Goal: Task Accomplishment & Management: Complete application form

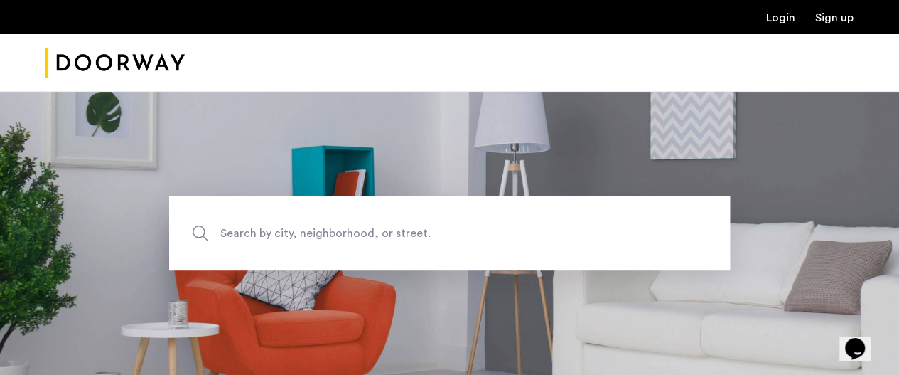
click at [779, 21] on link "Login" at bounding box center [780, 17] width 29 height 11
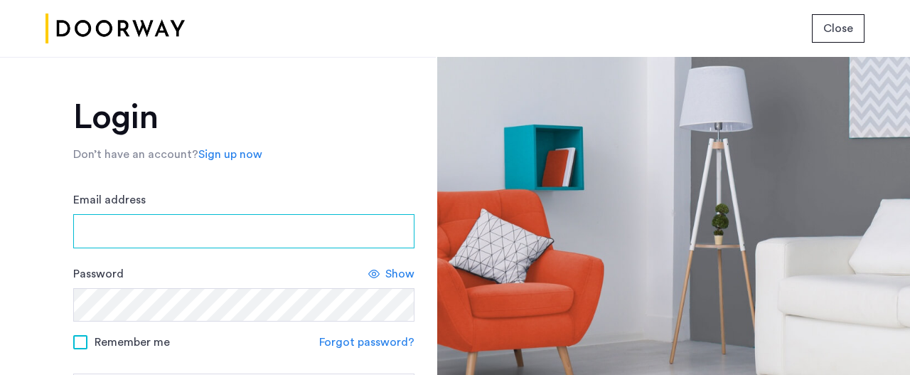
click at [142, 233] on input "Email address" at bounding box center [243, 231] width 341 height 34
type input "**********"
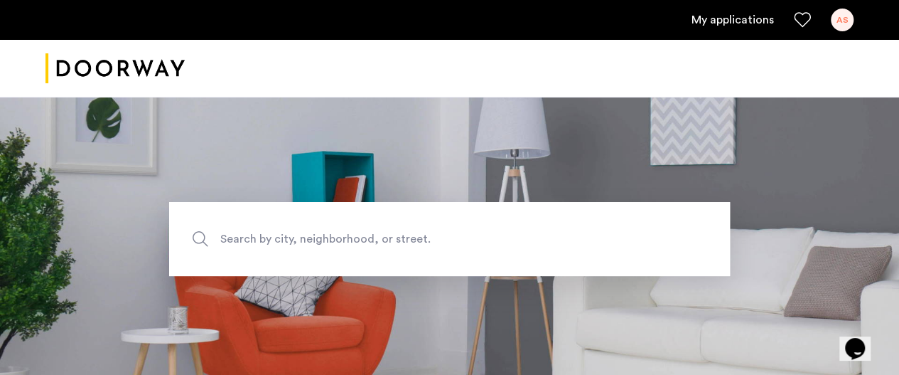
click at [743, 19] on link "My applications" at bounding box center [733, 19] width 82 height 17
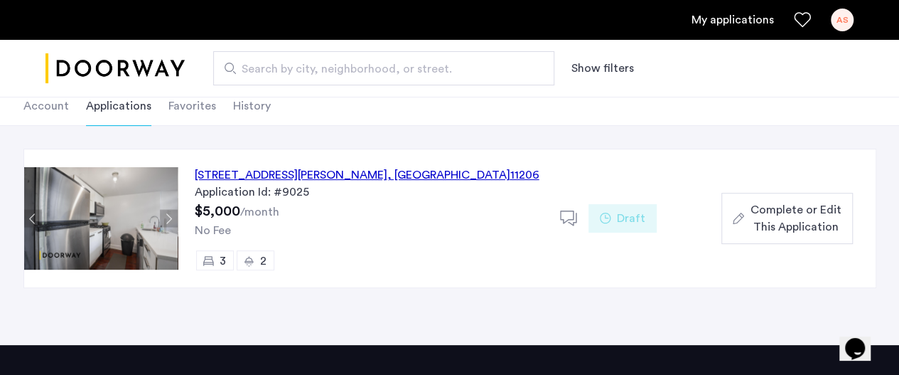
scroll to position [81, 0]
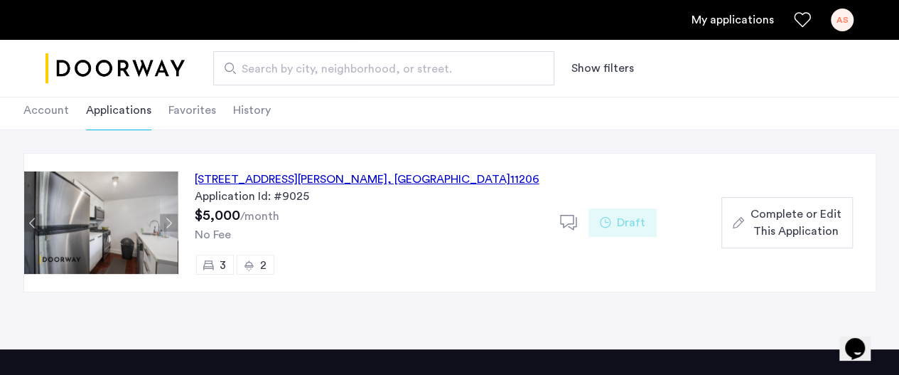
click at [357, 177] on div "12 Meserole Street, Unit 2B, Brooklyn , NY 11206" at bounding box center [367, 179] width 345 height 17
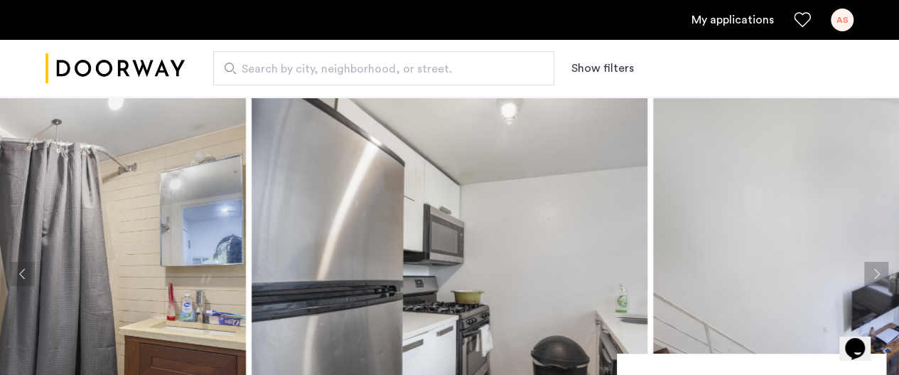
scroll to position [35, 0]
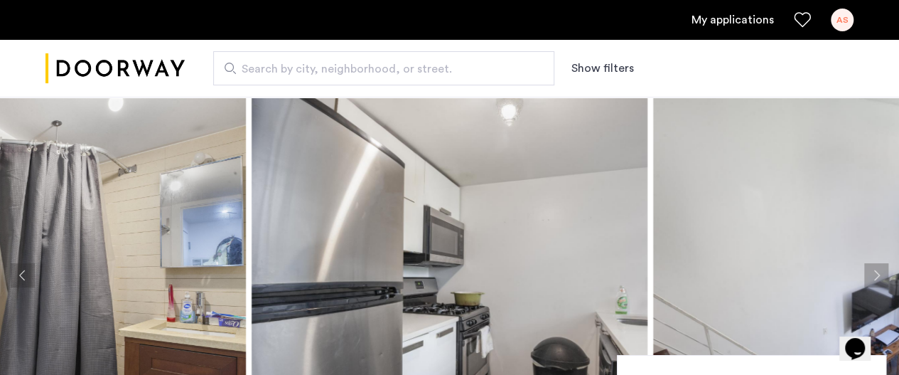
click at [85, 217] on img at bounding box center [48, 275] width 396 height 427
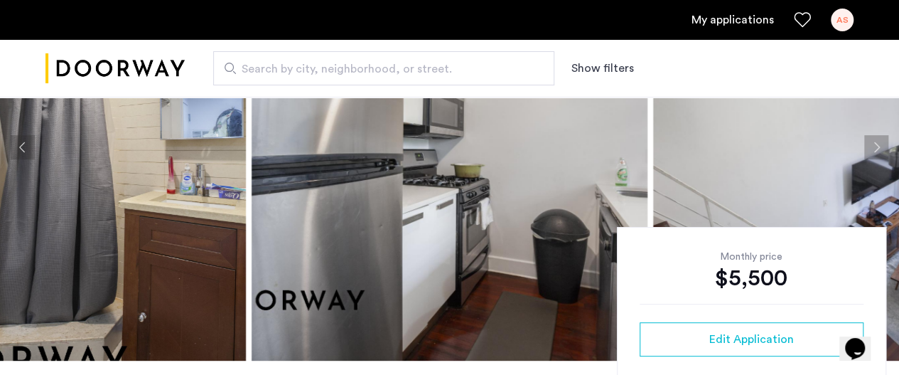
scroll to position [147, 0]
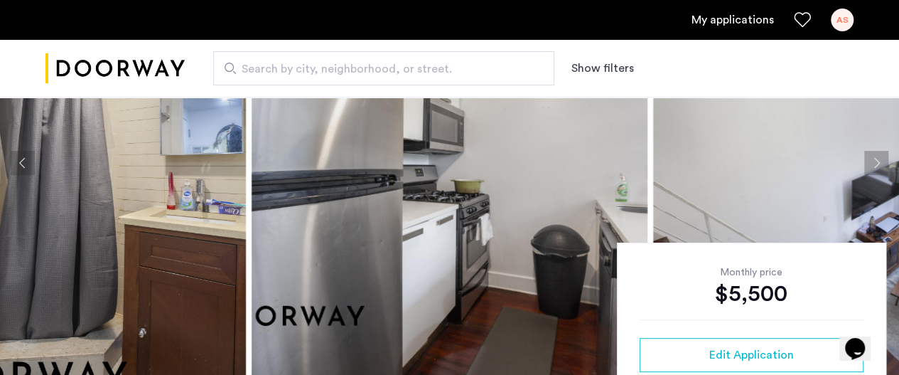
click at [872, 164] on button "Next apartment" at bounding box center [877, 163] width 24 height 24
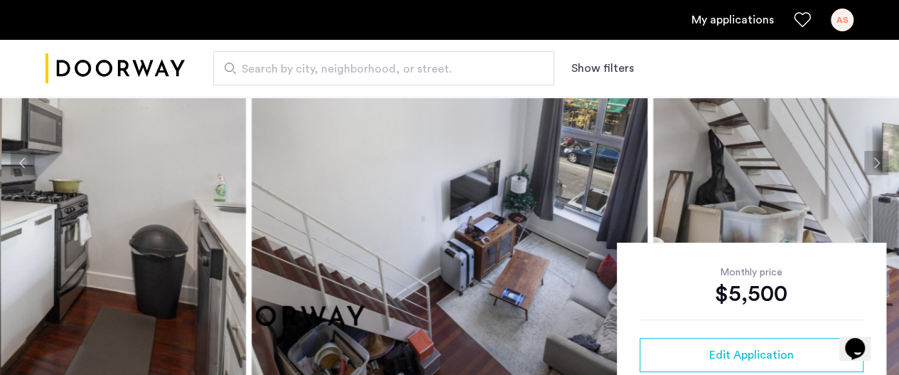
click at [872, 164] on button "Next apartment" at bounding box center [877, 163] width 24 height 24
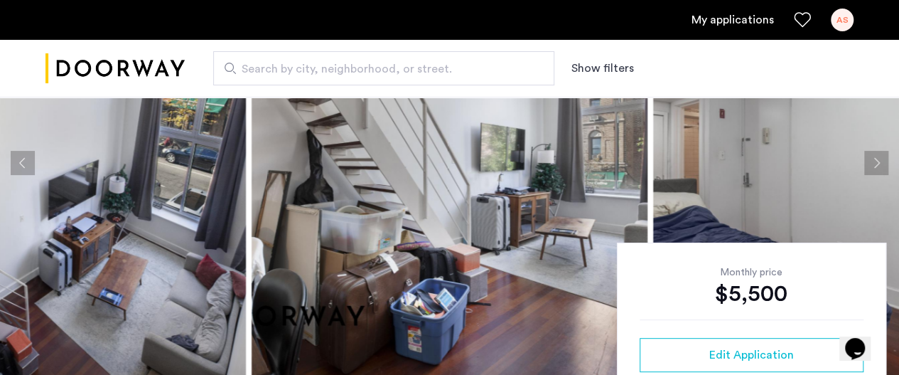
click at [872, 164] on button "Next apartment" at bounding box center [877, 163] width 24 height 24
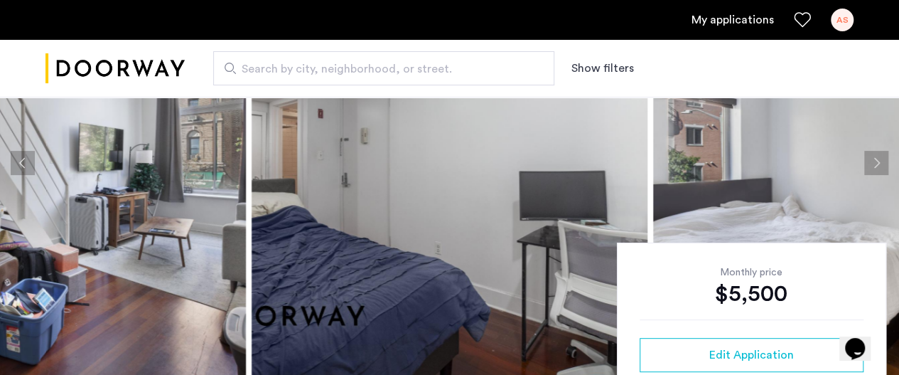
click at [872, 164] on button "Next apartment" at bounding box center [877, 163] width 24 height 24
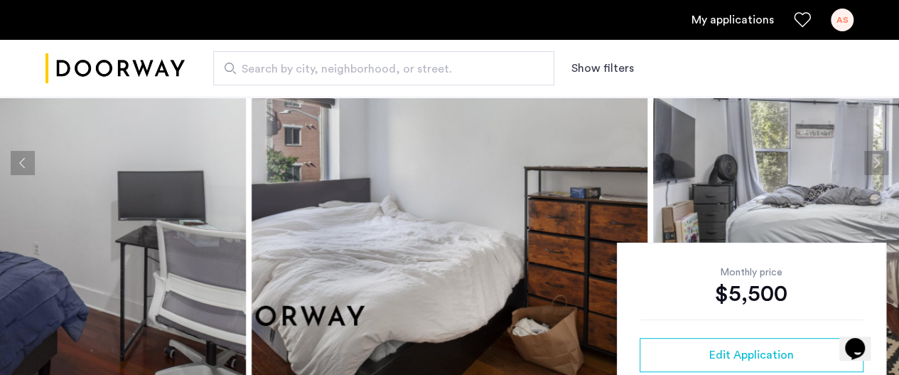
click at [429, 231] on img at bounding box center [450, 163] width 396 height 427
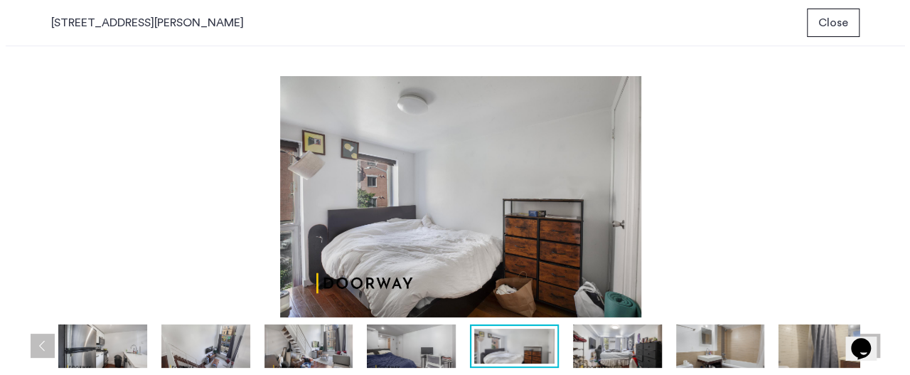
scroll to position [0, 0]
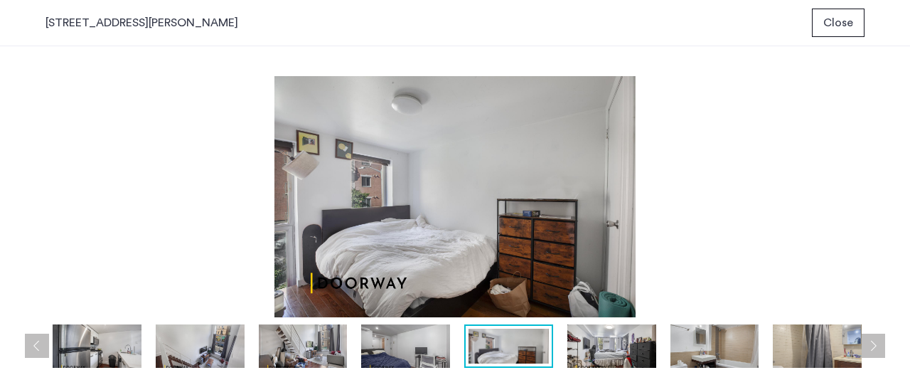
click at [882, 342] on button "Next apartment" at bounding box center [873, 345] width 24 height 24
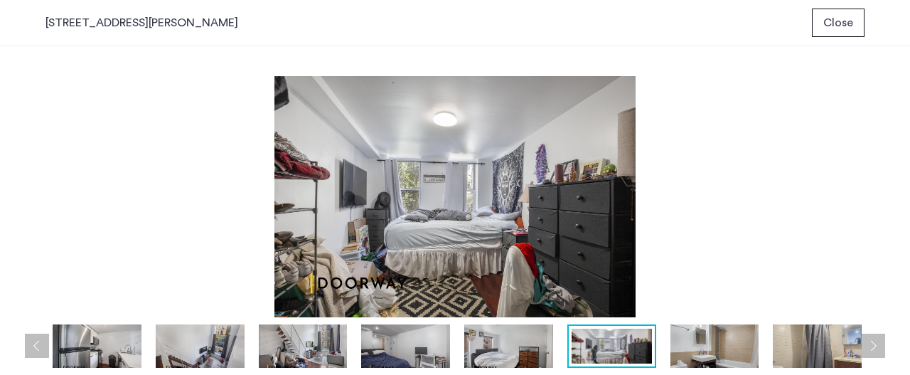
click at [881, 340] on button "Next apartment" at bounding box center [873, 345] width 24 height 24
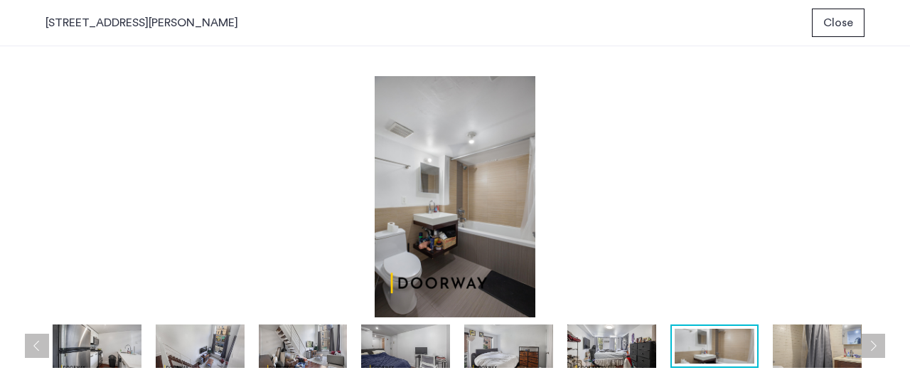
click at [881, 339] on button "Next apartment" at bounding box center [873, 345] width 24 height 24
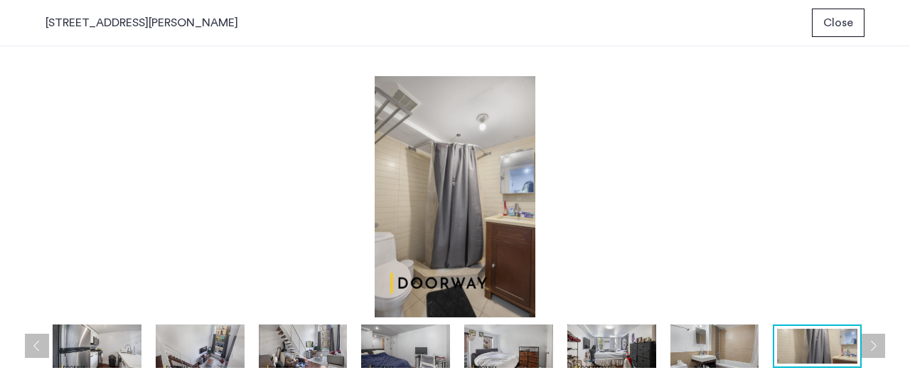
click at [881, 339] on button "Next apartment" at bounding box center [873, 345] width 24 height 24
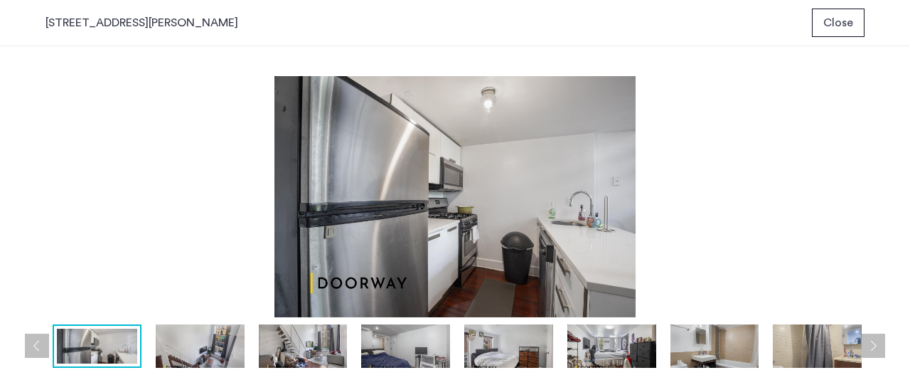
click at [37, 339] on button "Previous apartment" at bounding box center [37, 345] width 24 height 24
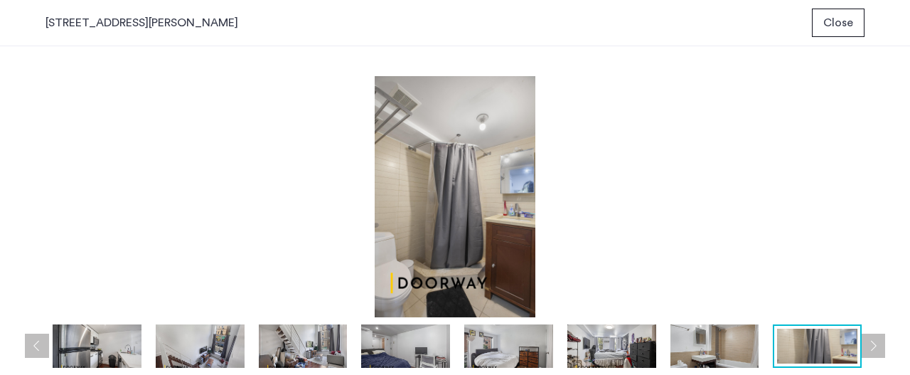
click at [715, 353] on img at bounding box center [714, 346] width 89 height 44
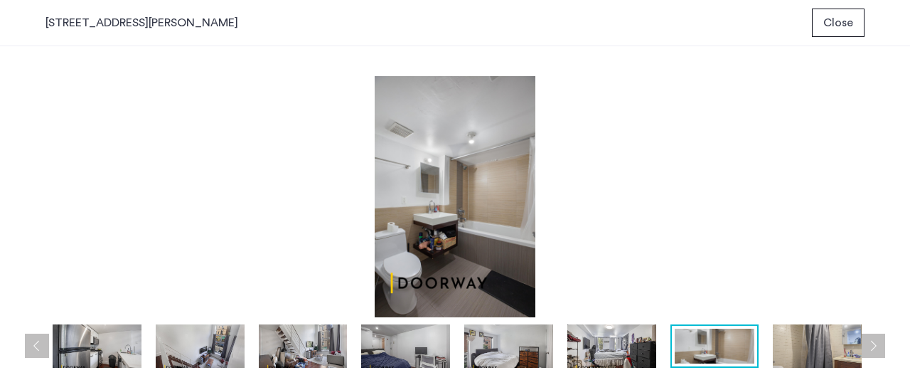
click at [870, 338] on button "Next apartment" at bounding box center [873, 345] width 24 height 24
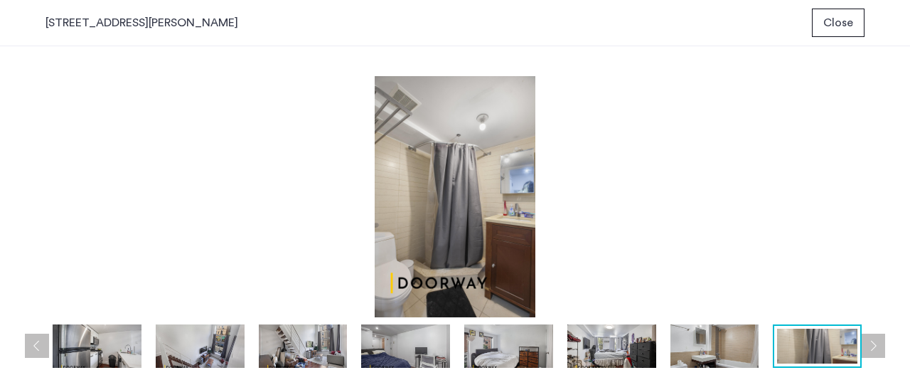
click at [870, 338] on button "Next apartment" at bounding box center [873, 345] width 24 height 24
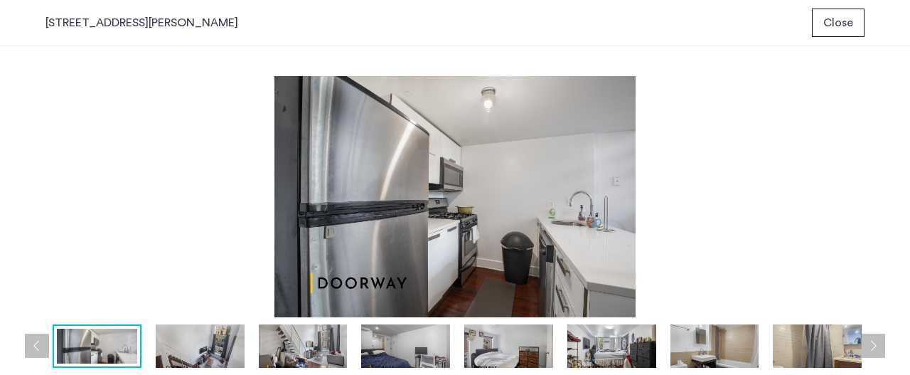
click at [870, 338] on button "Next apartment" at bounding box center [873, 345] width 24 height 24
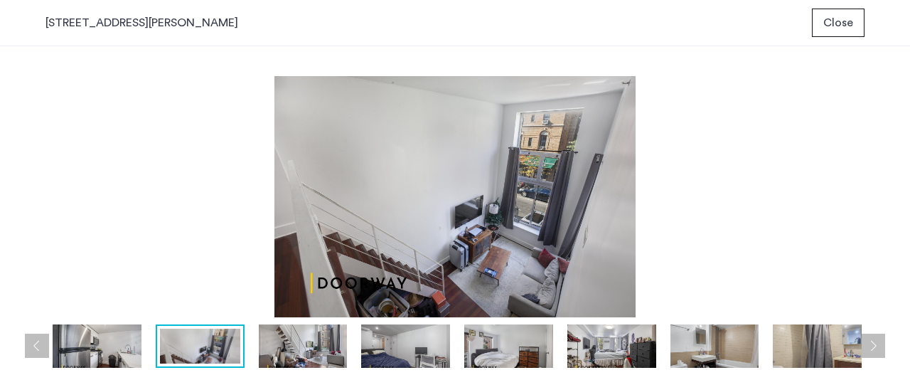
click at [870, 338] on button "Next apartment" at bounding box center [873, 345] width 24 height 24
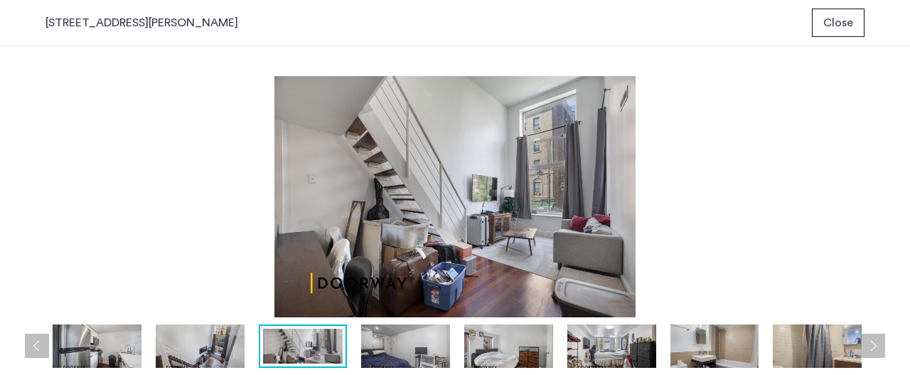
click at [870, 338] on button "Next apartment" at bounding box center [873, 345] width 24 height 24
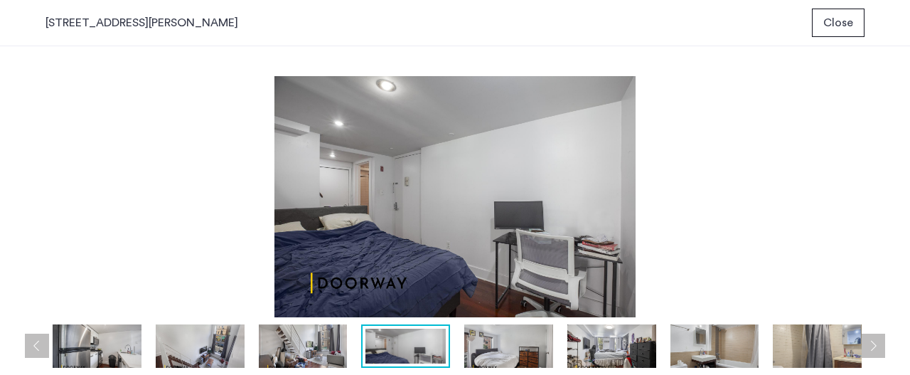
click at [870, 338] on button "Next apartment" at bounding box center [873, 345] width 24 height 24
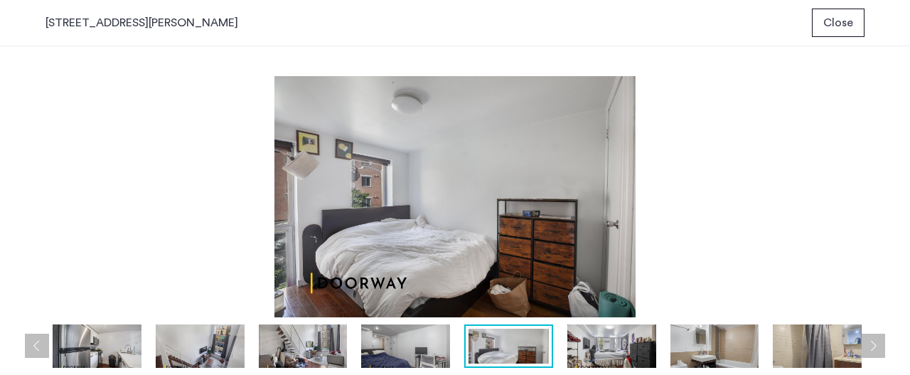
click at [870, 338] on button "Next apartment" at bounding box center [873, 345] width 24 height 24
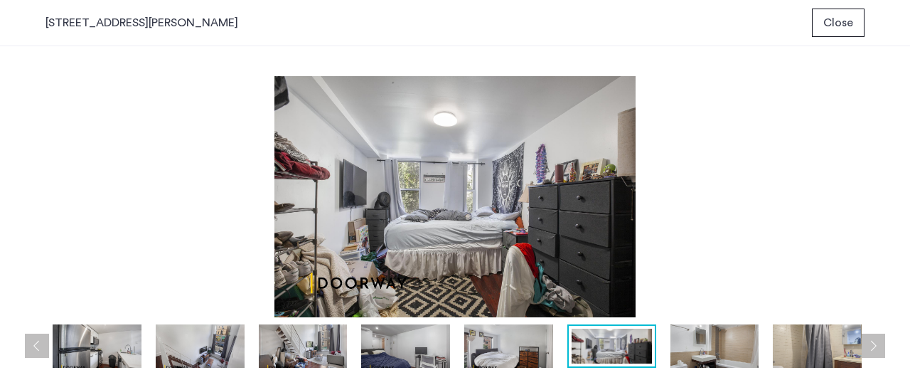
click at [870, 338] on button "Next apartment" at bounding box center [873, 345] width 24 height 24
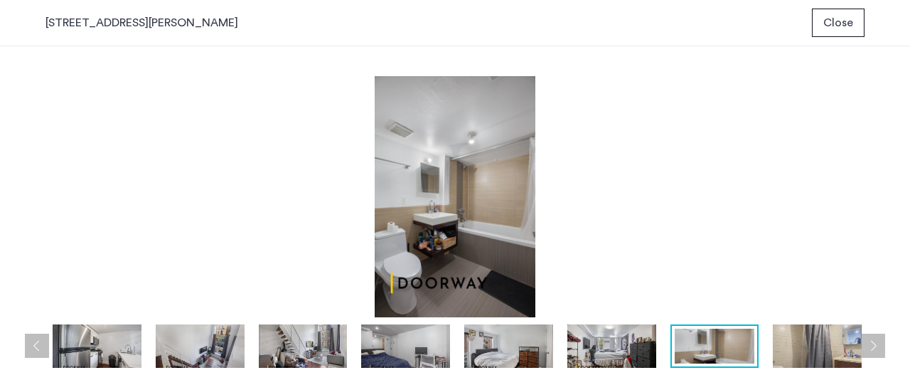
click at [870, 338] on button "Next apartment" at bounding box center [873, 345] width 24 height 24
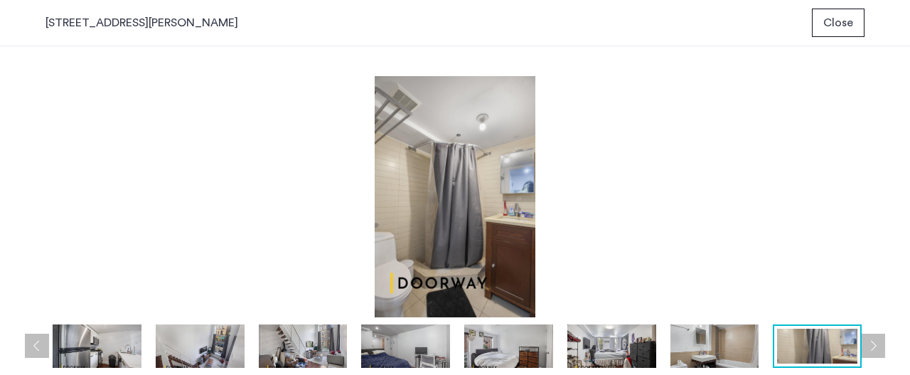
click at [712, 343] on img at bounding box center [714, 346] width 89 height 44
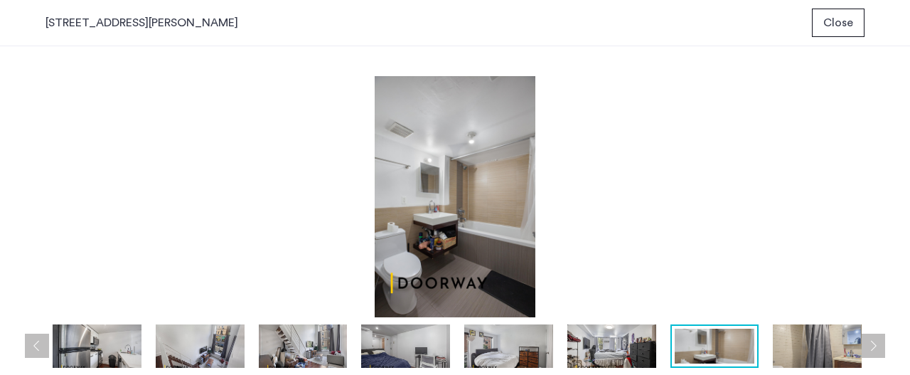
click at [803, 341] on img at bounding box center [817, 346] width 89 height 44
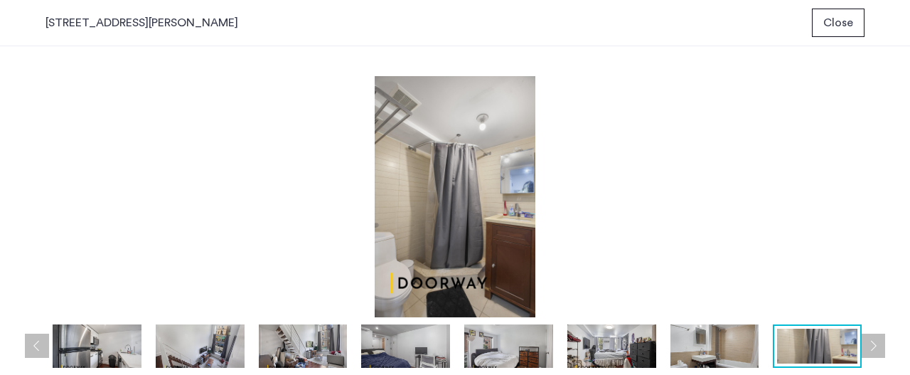
click at [849, 17] on span "Close" at bounding box center [838, 22] width 30 height 17
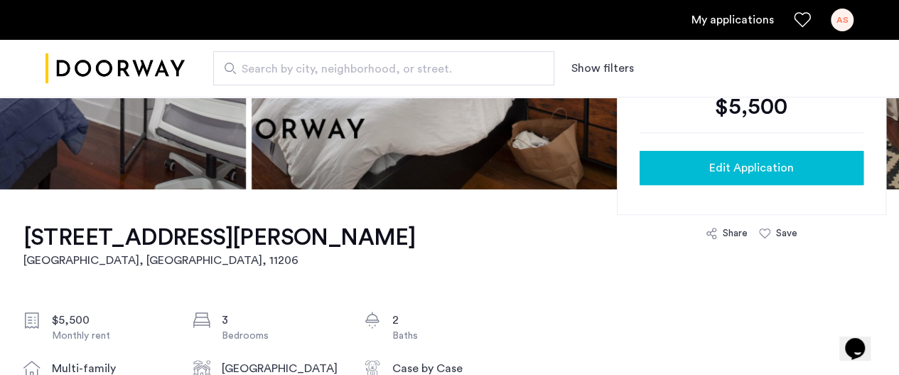
scroll to position [333, 0]
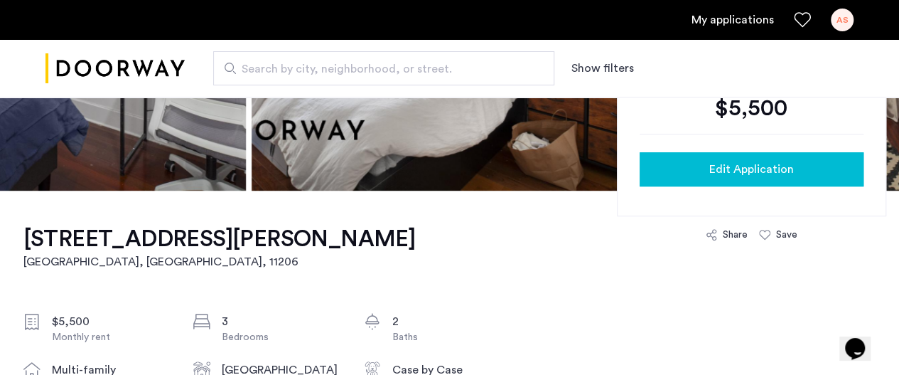
click at [715, 170] on span "Edit Application" at bounding box center [752, 169] width 85 height 17
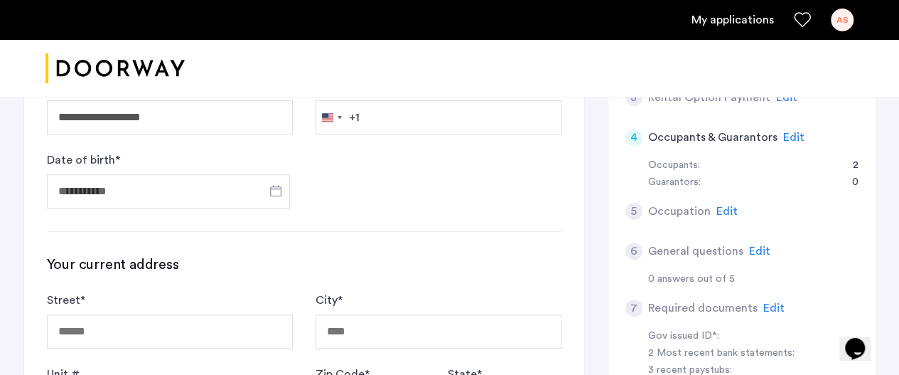
scroll to position [267, 0]
click at [270, 187] on span "Open calendar" at bounding box center [276, 189] width 34 height 34
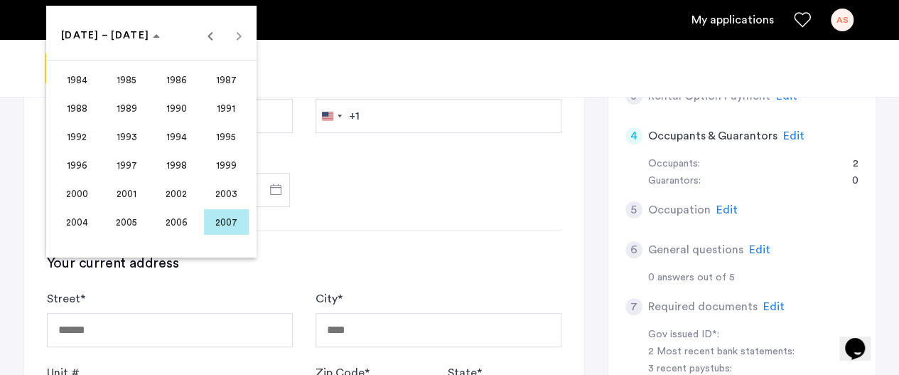
click at [186, 196] on span "2002" at bounding box center [176, 194] width 45 height 26
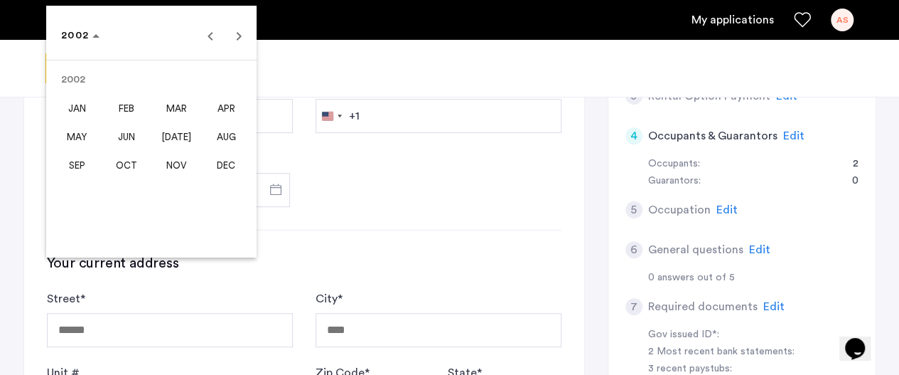
click at [82, 132] on span "MAY" at bounding box center [77, 137] width 45 height 26
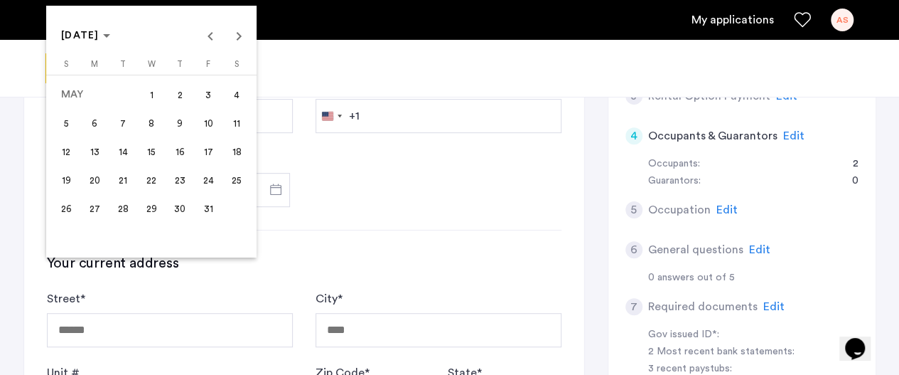
click at [114, 124] on span "7" at bounding box center [123, 123] width 26 height 26
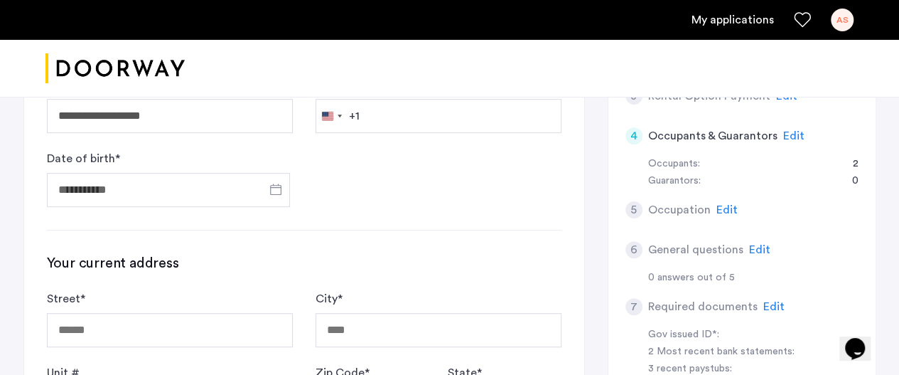
type input "**********"
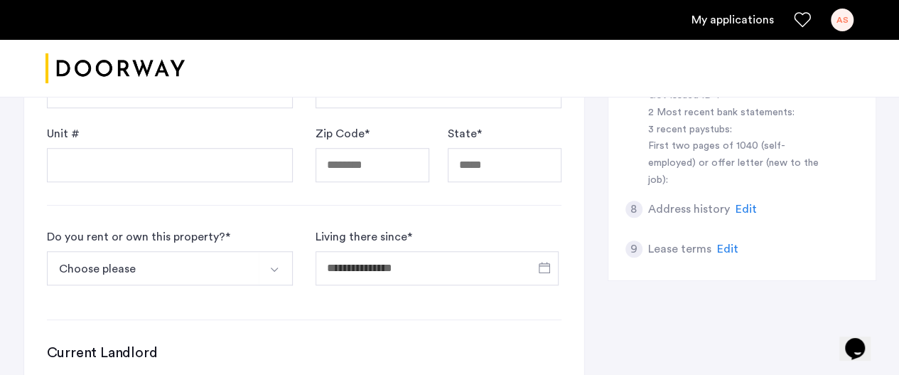
scroll to position [508, 0]
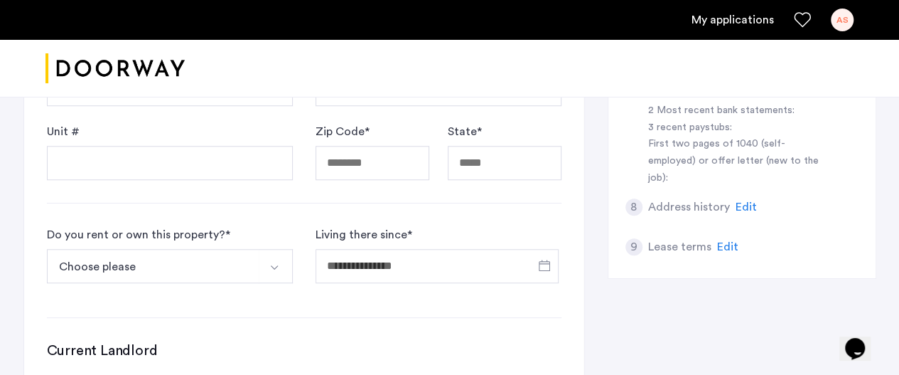
click at [720, 241] on span "Edit" at bounding box center [727, 246] width 21 height 11
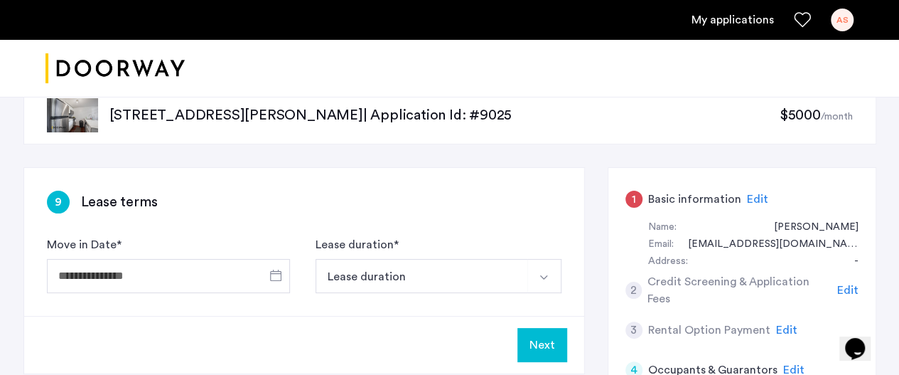
scroll to position [35, 0]
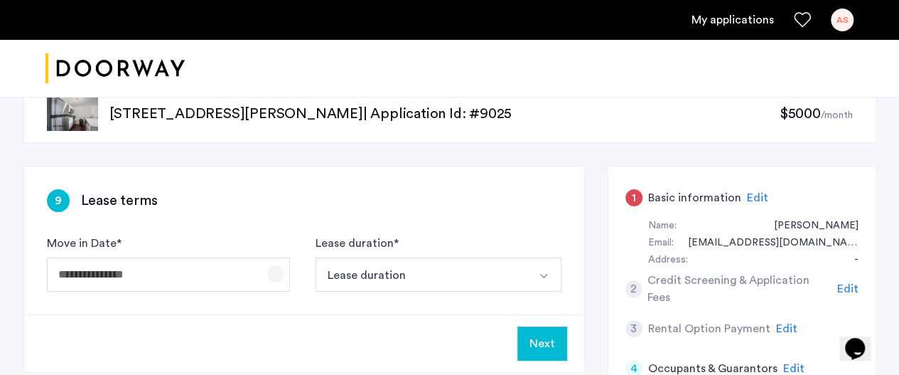
click at [271, 265] on span "Open calendar" at bounding box center [276, 274] width 34 height 34
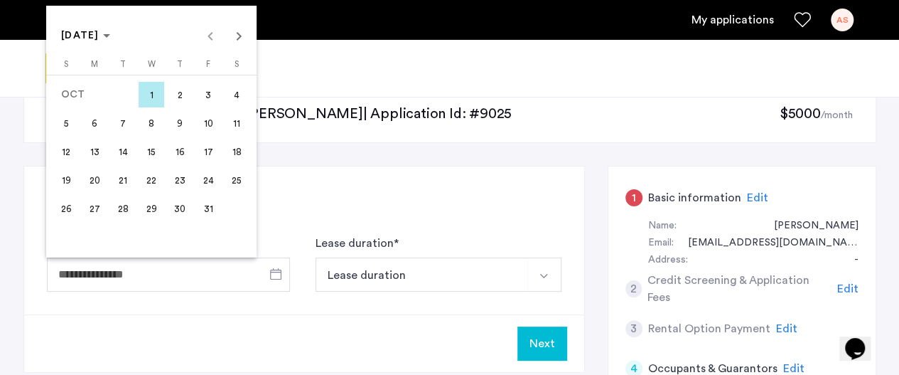
click at [150, 99] on span "1" at bounding box center [152, 95] width 26 height 26
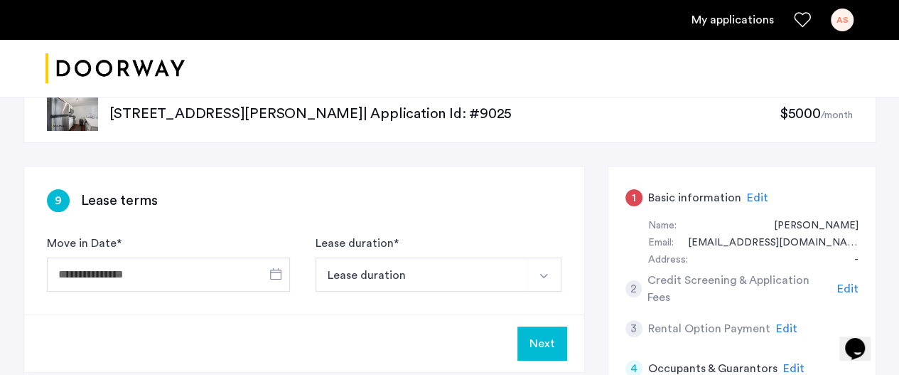
type input "**********"
click at [466, 271] on button "Lease duration" at bounding box center [422, 274] width 213 height 34
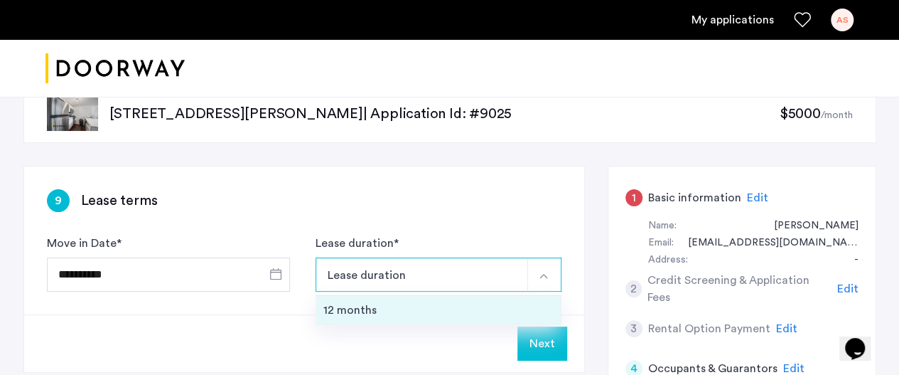
click at [426, 304] on div "12 months" at bounding box center [439, 309] width 230 height 17
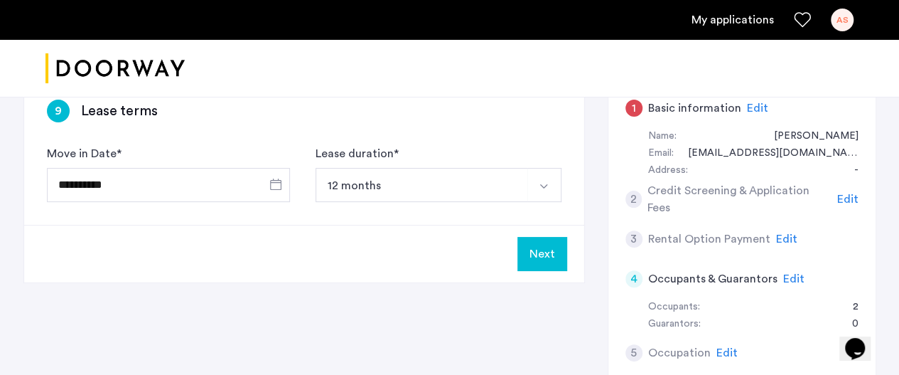
scroll to position [125, 0]
click at [545, 257] on button "Next" at bounding box center [543, 253] width 50 height 34
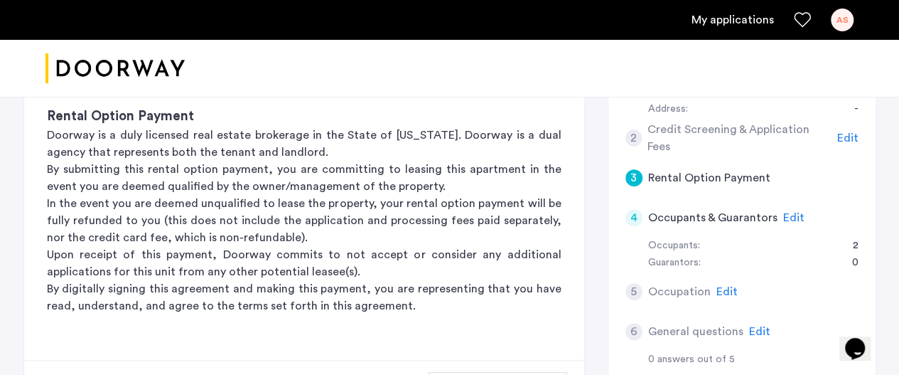
scroll to position [172, 0]
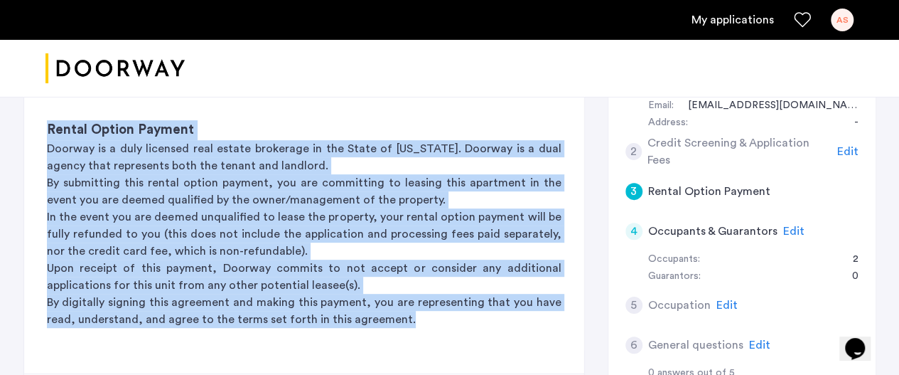
drag, startPoint x: 402, startPoint y: 314, endPoint x: 15, endPoint y: 114, distance: 436.3
click at [15, 114] on div "12 Meserole Street, Unit 2B, Brooklyn, NY 11206 | Application Id: #9025 $5000 /…" at bounding box center [450, 298] width 896 height 747
copy div "Rental Option Payment Doorway is a duly licensed real estate brokerage in the S…"
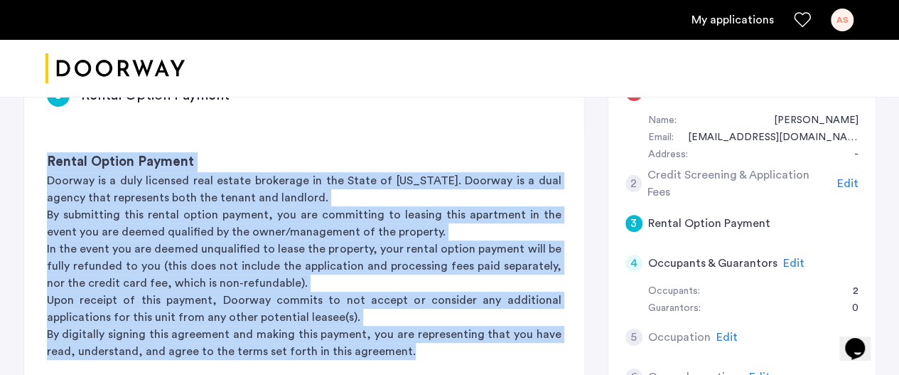
scroll to position [136, 0]
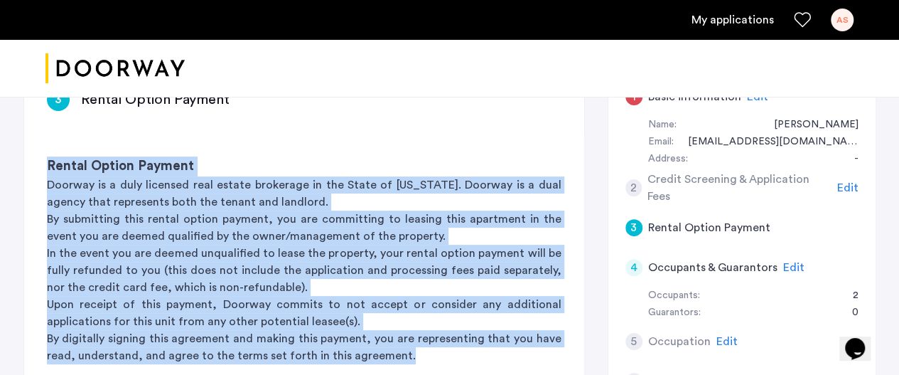
click at [553, 180] on p "Doorway is a duly licensed real estate brokerage in the State of New York. Door…" at bounding box center [304, 193] width 515 height 34
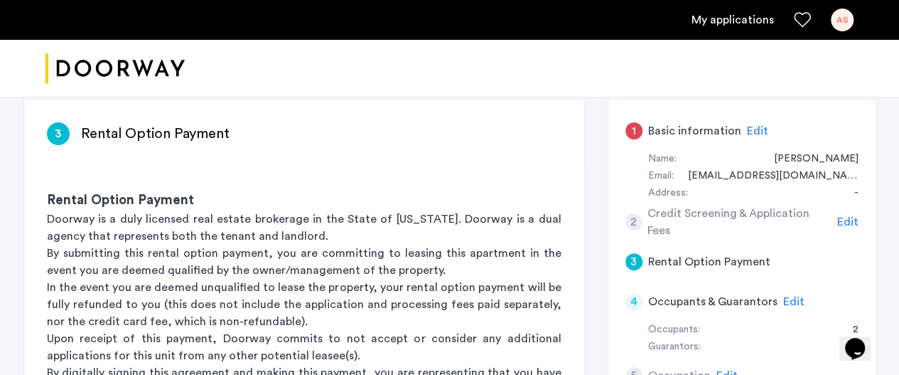
scroll to position [162, 0]
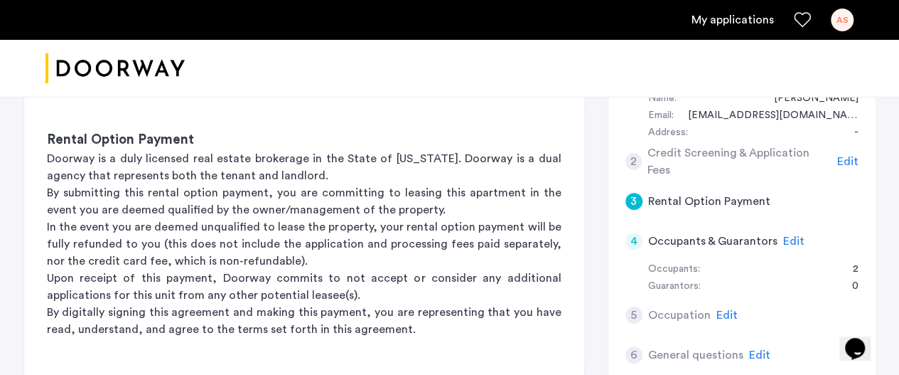
click at [844, 157] on span "Edit" at bounding box center [848, 161] width 21 height 11
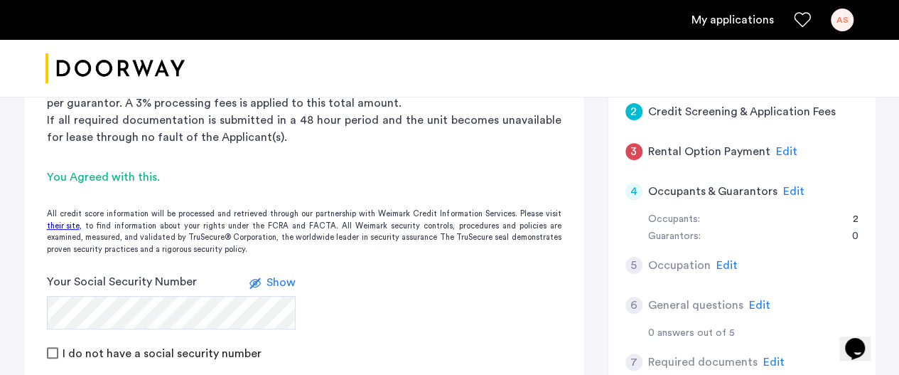
scroll to position [211, 0]
click at [776, 149] on span "Edit" at bounding box center [786, 151] width 21 height 11
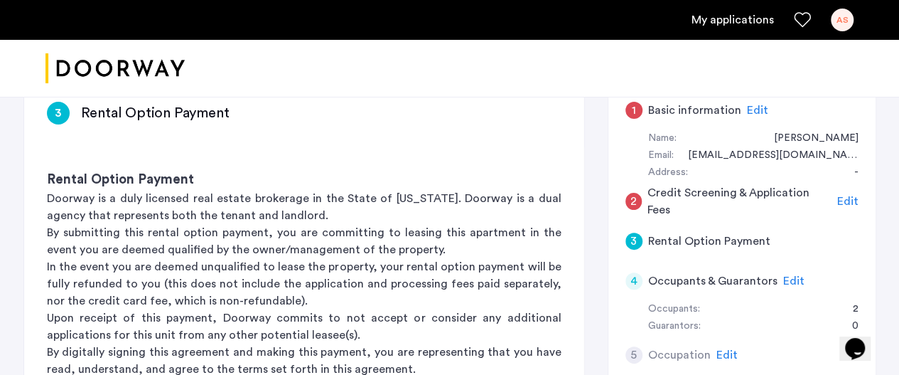
scroll to position [126, 0]
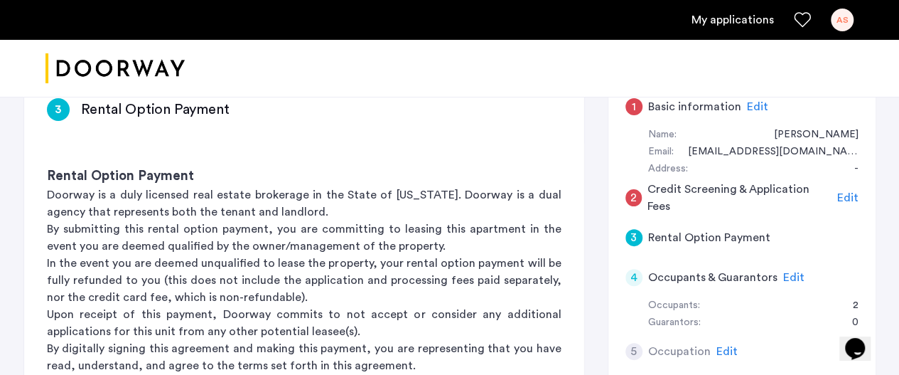
click at [749, 103] on span "Edit" at bounding box center [757, 106] width 21 height 11
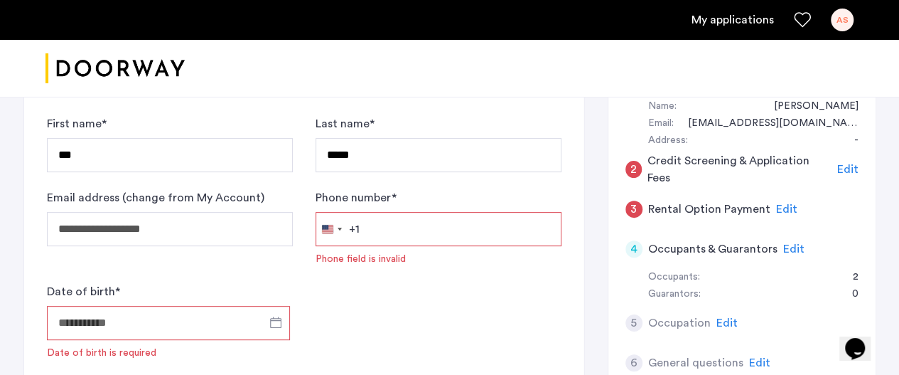
scroll to position [167, 0]
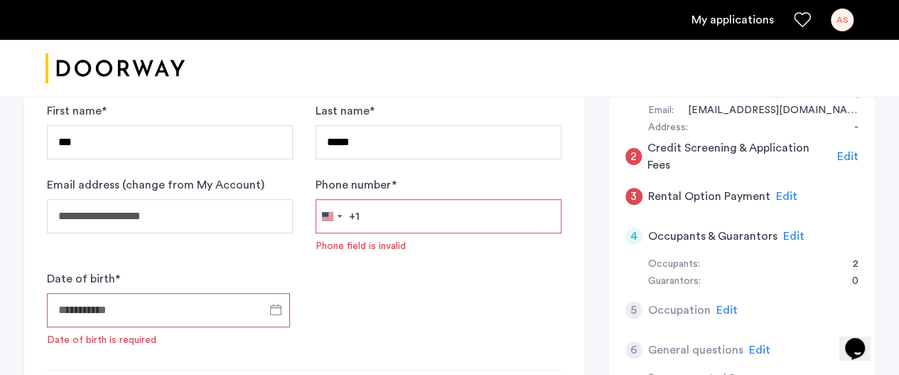
click at [416, 213] on input "Phone number *" at bounding box center [439, 216] width 246 height 34
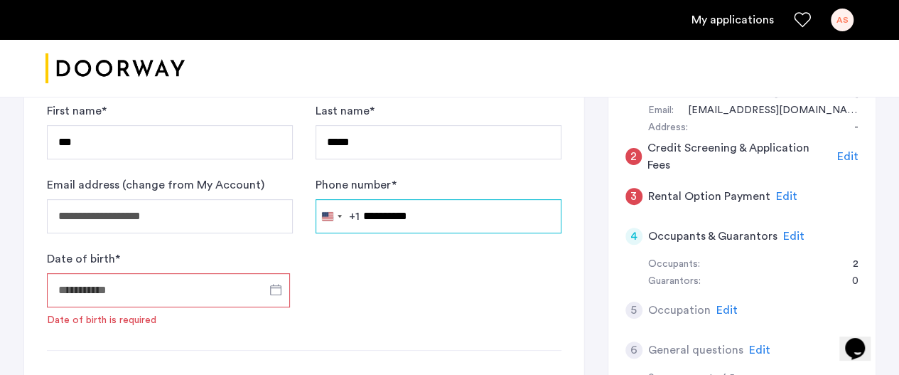
type input "**********"
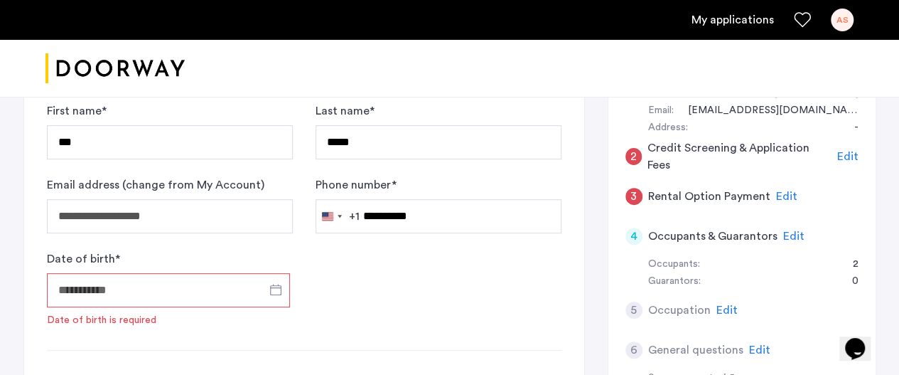
click at [364, 272] on form "**********" at bounding box center [304, 214] width 515 height 225
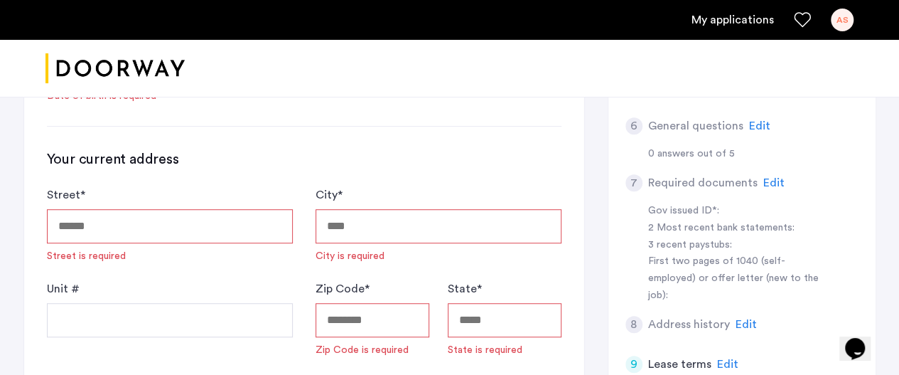
scroll to position [392, 0]
click at [201, 221] on input "Street *" at bounding box center [170, 225] width 246 height 34
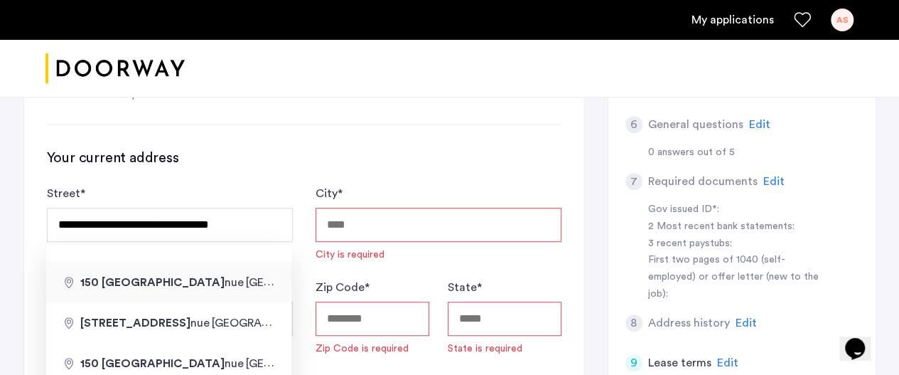
type input "**********"
type input "********"
type input "*****"
type input "**"
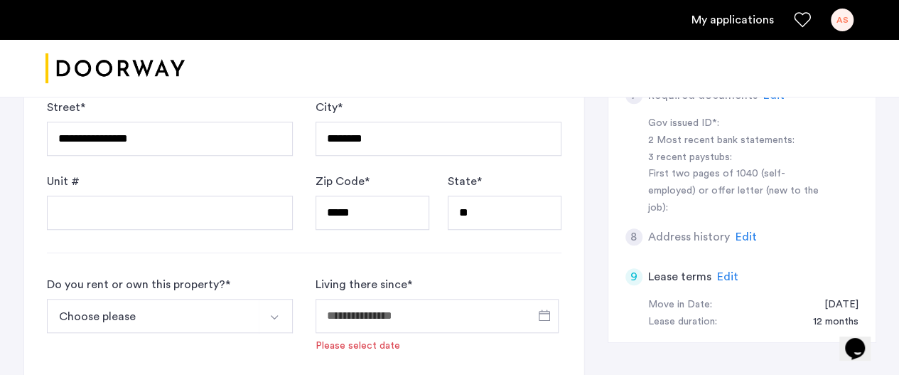
scroll to position [479, 0]
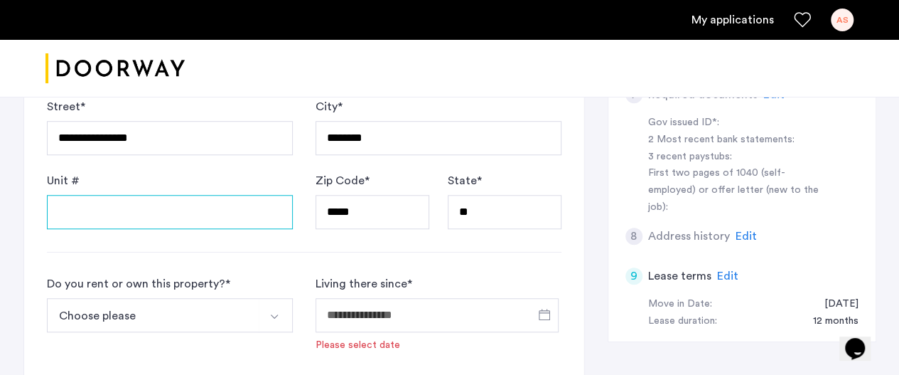
click at [245, 210] on input "Unit #" at bounding box center [170, 212] width 246 height 34
type input "**"
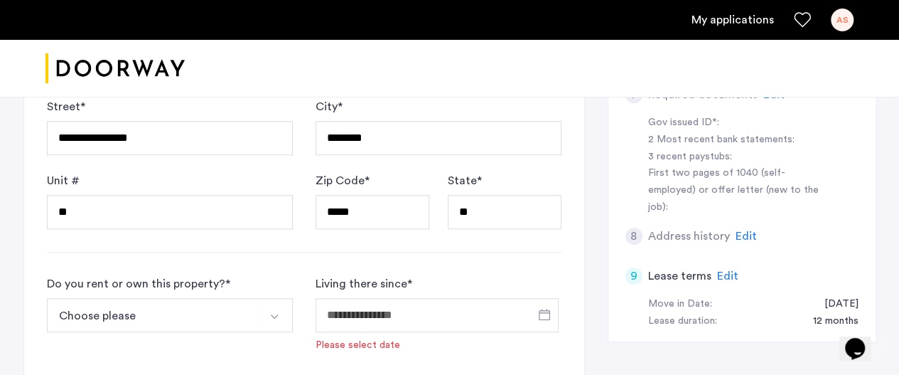
click at [247, 311] on button "Choose please" at bounding box center [153, 315] width 213 height 34
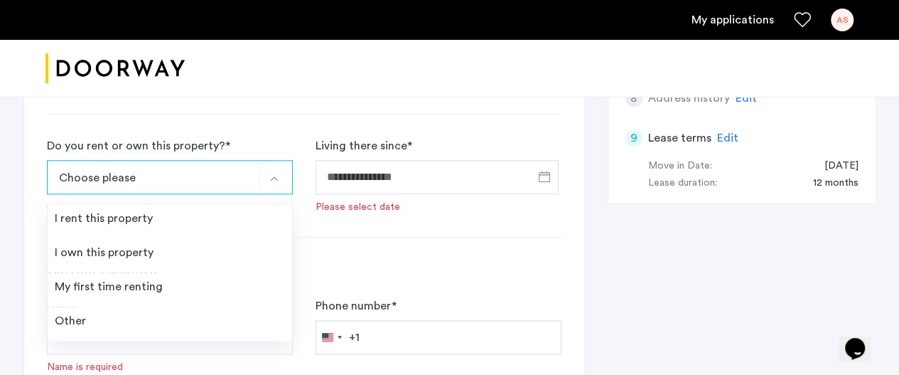
scroll to position [618, 0]
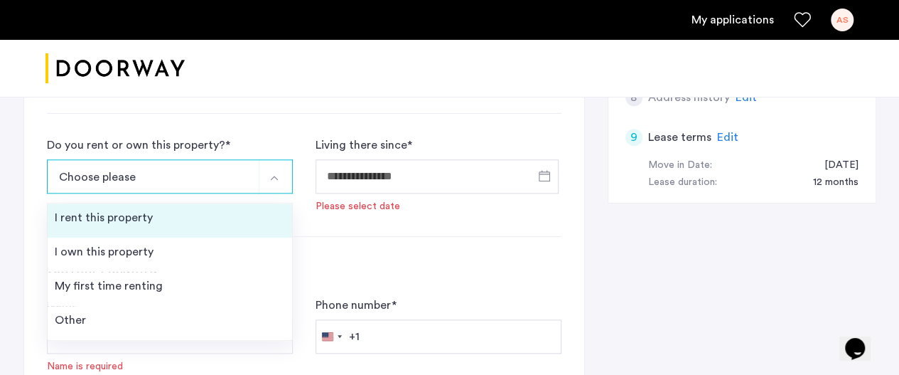
click at [141, 209] on div "I rent this property" at bounding box center [104, 217] width 98 height 17
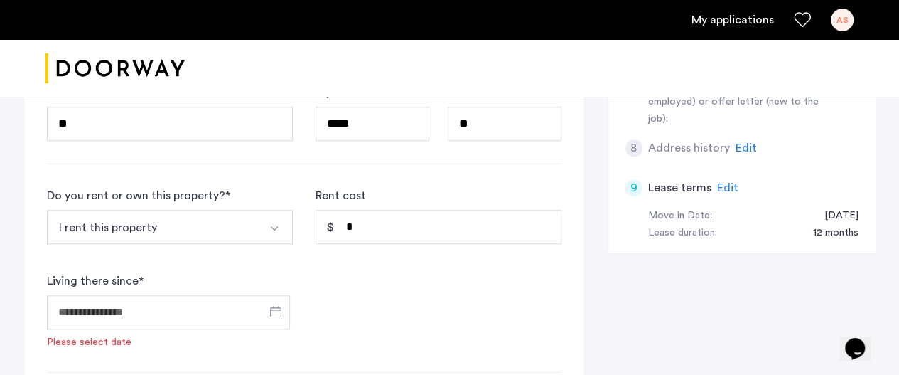
scroll to position [565, 0]
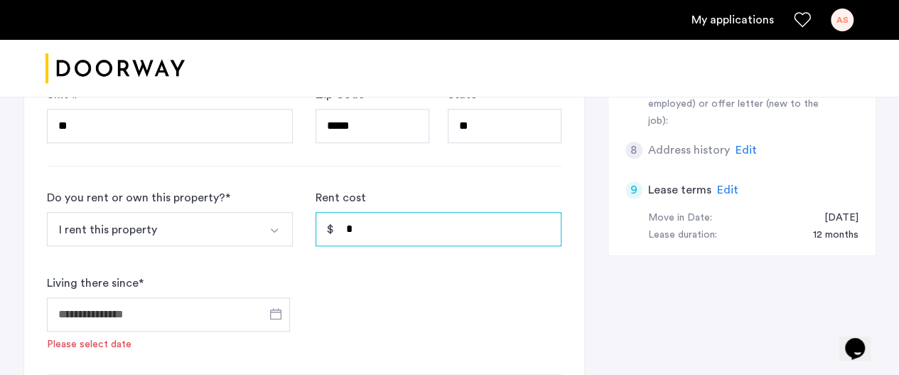
click at [364, 230] on input "*" at bounding box center [439, 229] width 246 height 34
type input "*"
type input "*****"
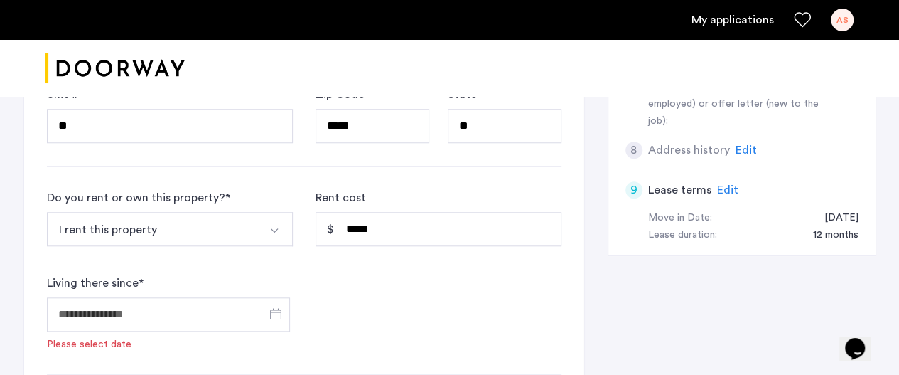
click at [657, 363] on div "**********" at bounding box center [449, 173] width 853 height 1076
click at [274, 311] on span "Open calendar" at bounding box center [276, 313] width 34 height 34
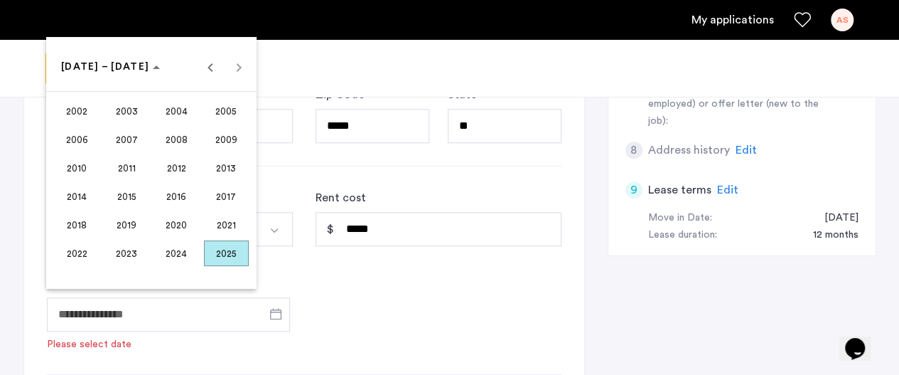
click at [210, 255] on span "2025" at bounding box center [226, 253] width 45 height 26
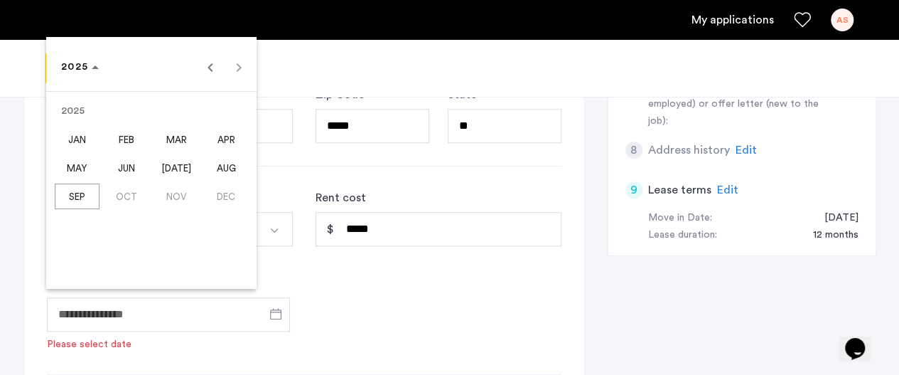
click at [136, 170] on span "JUN" at bounding box center [127, 168] width 45 height 26
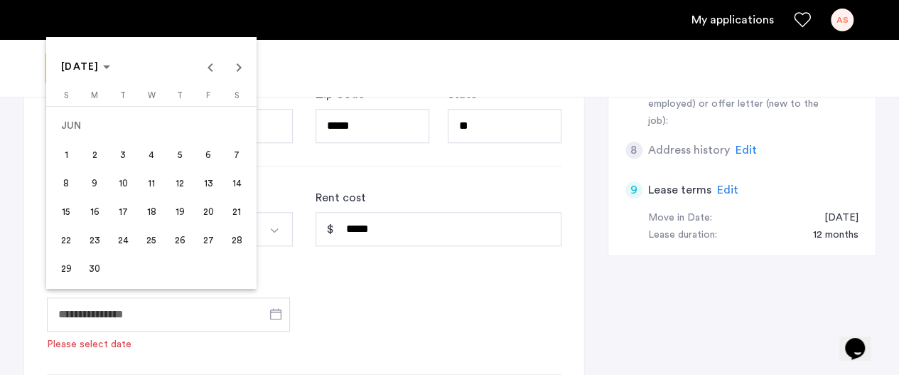
click at [73, 207] on span "15" at bounding box center [66, 211] width 26 height 26
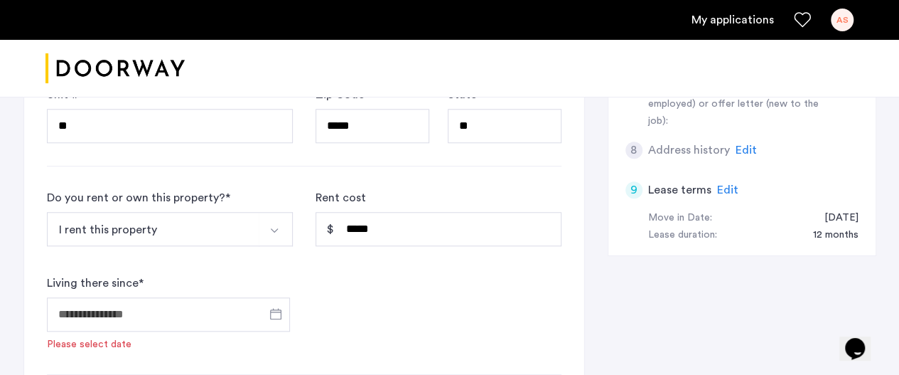
type input "**********"
click at [385, 279] on form "**********" at bounding box center [304, 260] width 515 height 142
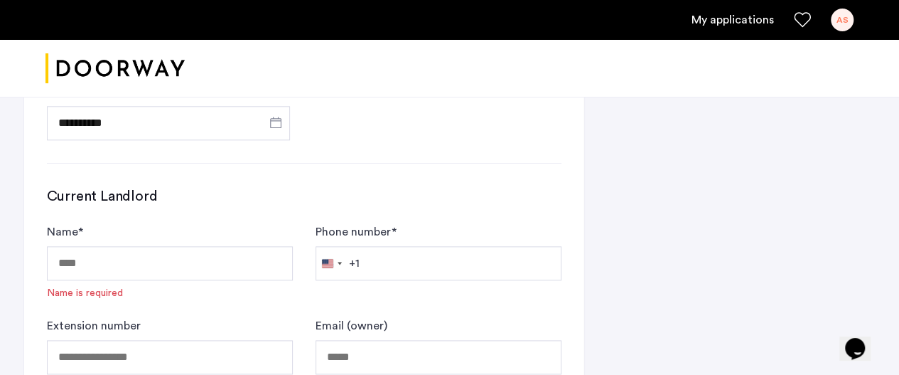
scroll to position [761, 0]
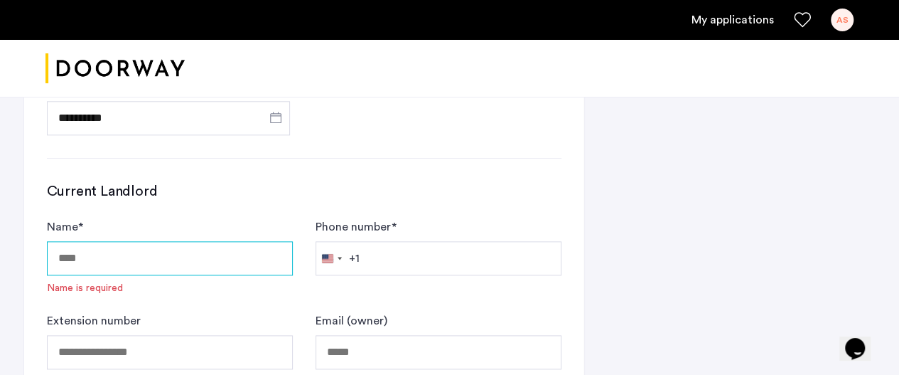
click at [191, 255] on input "Name *" at bounding box center [170, 258] width 246 height 34
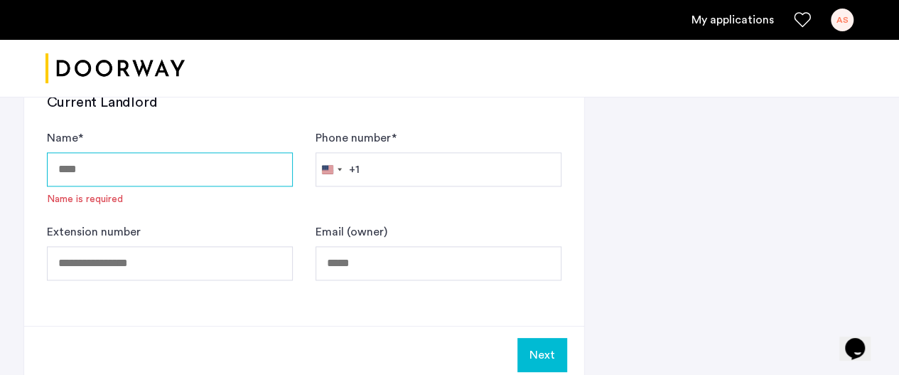
scroll to position [850, 0]
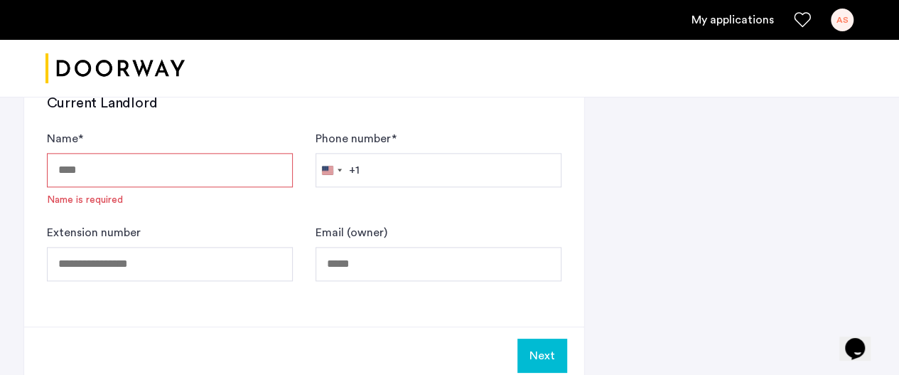
paste input "**********"
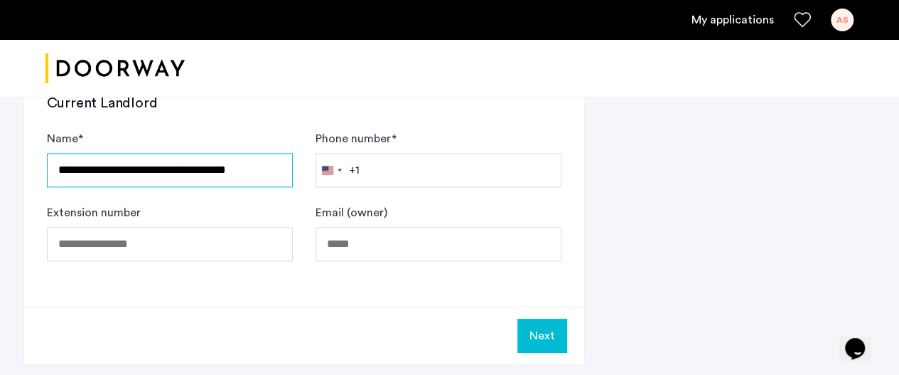
scroll to position [0, 9]
drag, startPoint x: 282, startPoint y: 167, endPoint x: 162, endPoint y: 170, distance: 120.2
click at [162, 170] on input "**********" at bounding box center [170, 169] width 246 height 33
type input "**********"
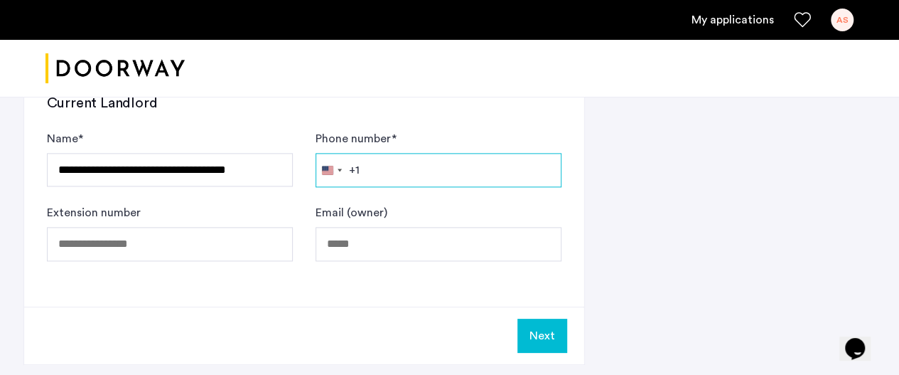
click at [395, 170] on input "Phone number *" at bounding box center [439, 170] width 246 height 34
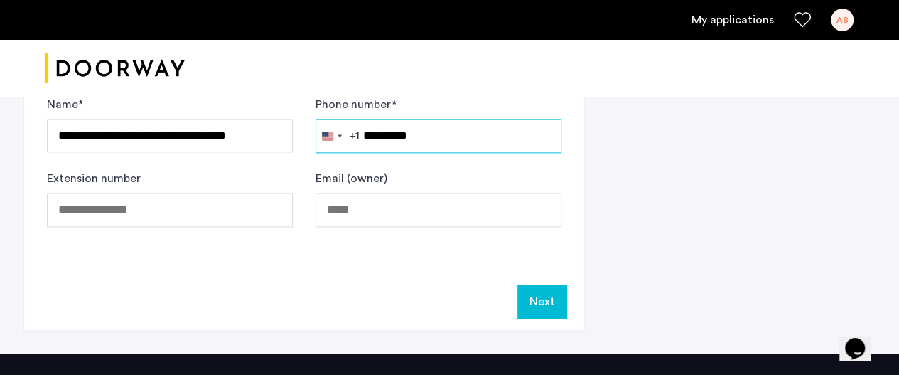
scroll to position [883, 0]
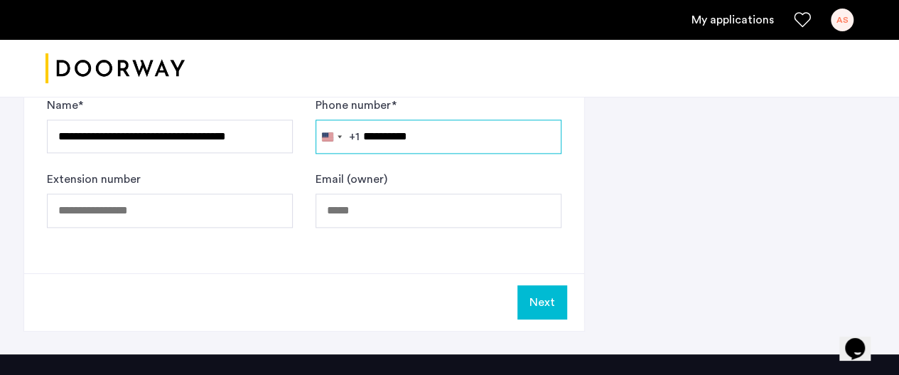
type input "**********"
click at [552, 298] on button "Next" at bounding box center [543, 302] width 50 height 34
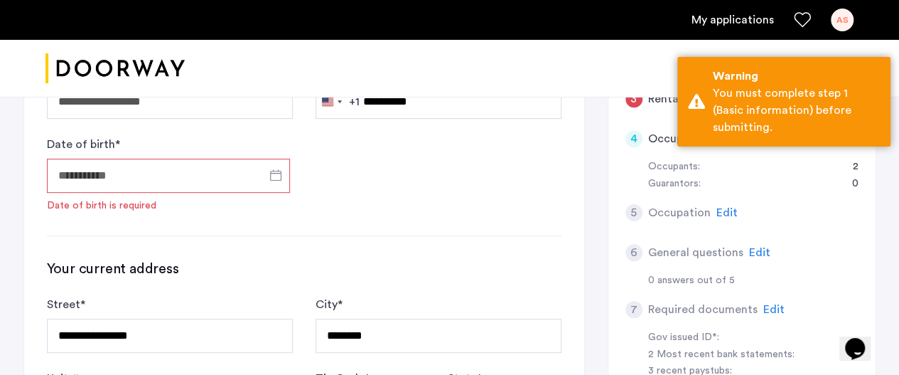
scroll to position [280, 0]
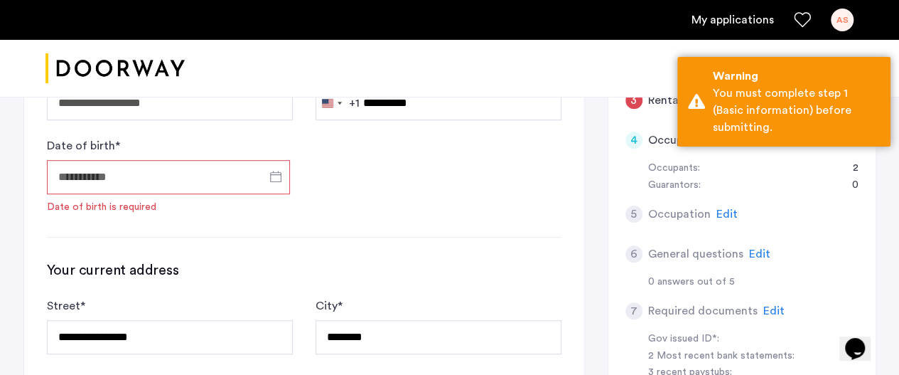
click at [158, 171] on input "Date of birth *" at bounding box center [168, 177] width 243 height 34
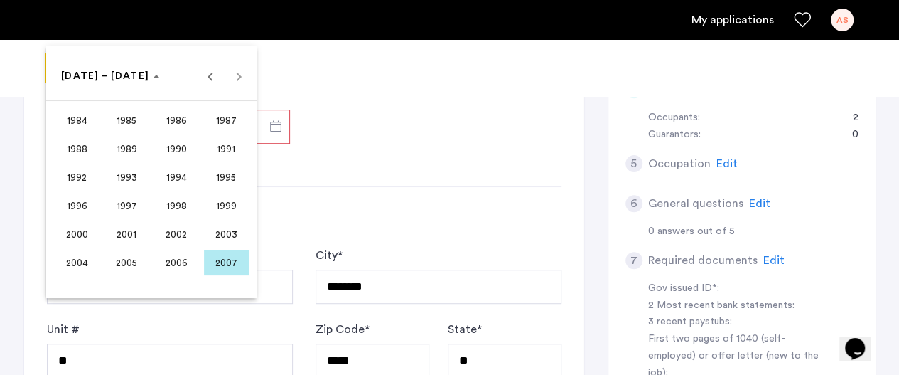
scroll to position [355, 0]
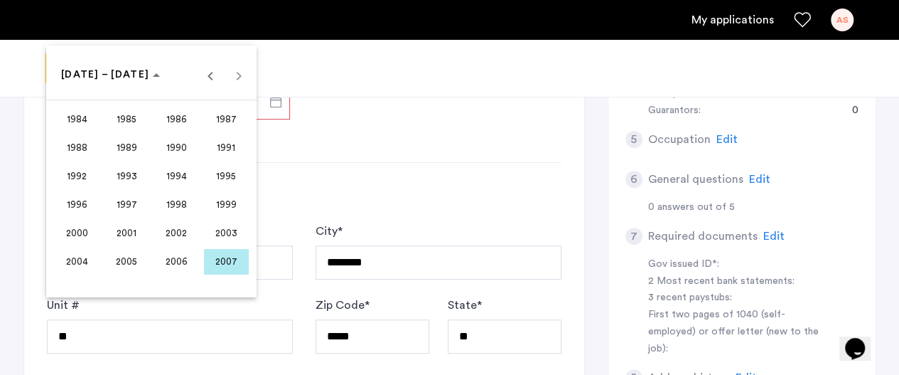
click at [189, 236] on span "2002" at bounding box center [176, 233] width 45 height 26
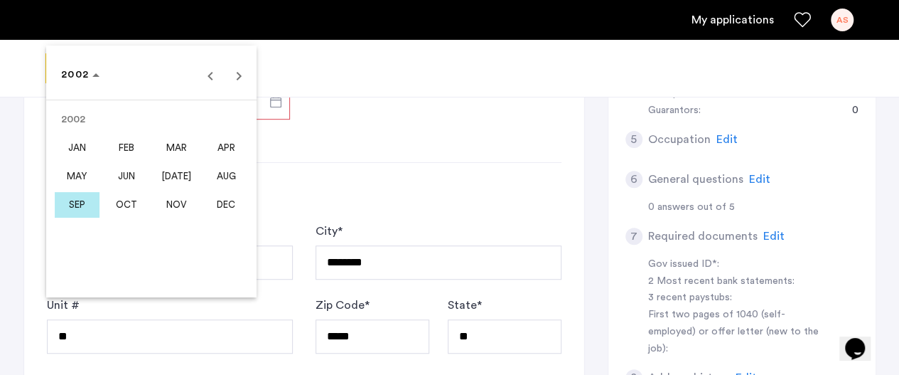
click at [82, 169] on span "MAY" at bounding box center [77, 177] width 45 height 26
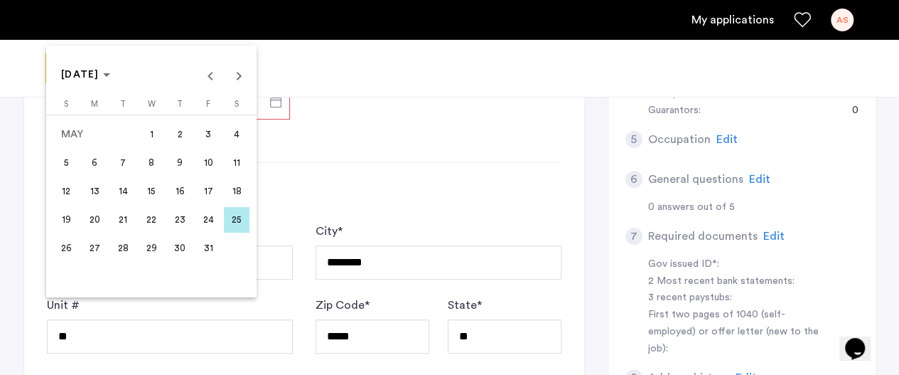
click at [125, 159] on span "7" at bounding box center [123, 163] width 26 height 26
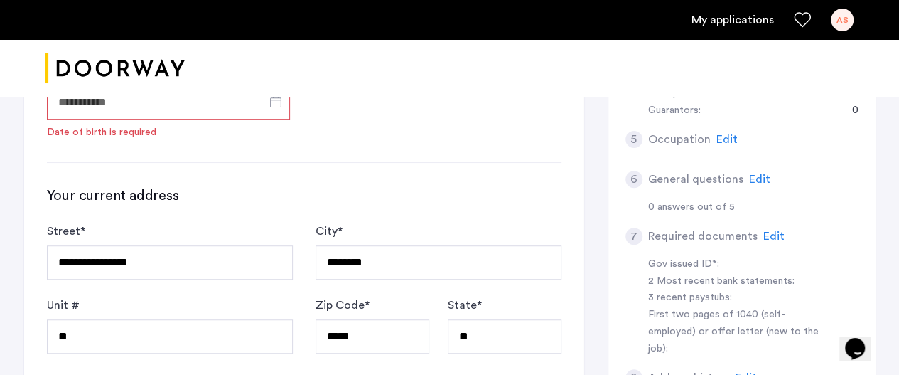
type input "**********"
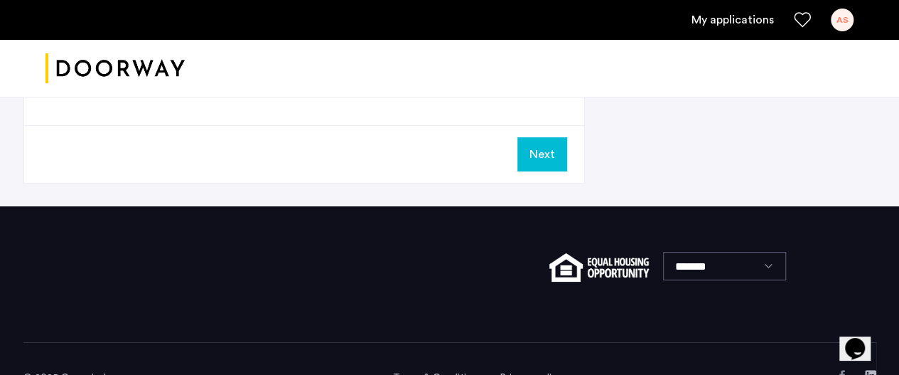
scroll to position [1018, 0]
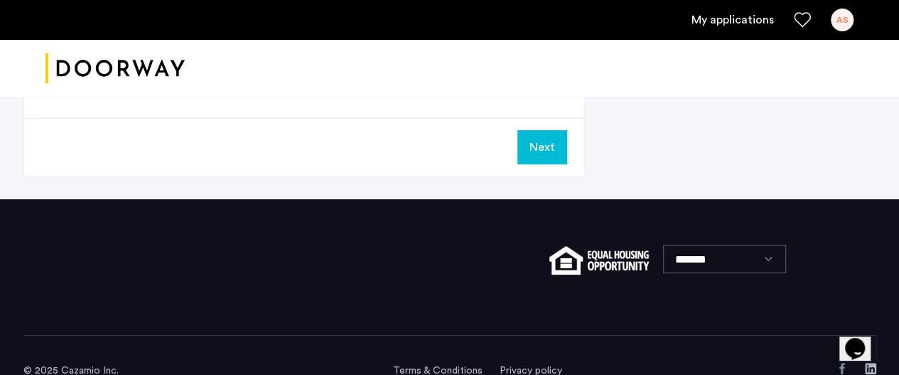
click at [537, 150] on button "Next" at bounding box center [543, 147] width 50 height 34
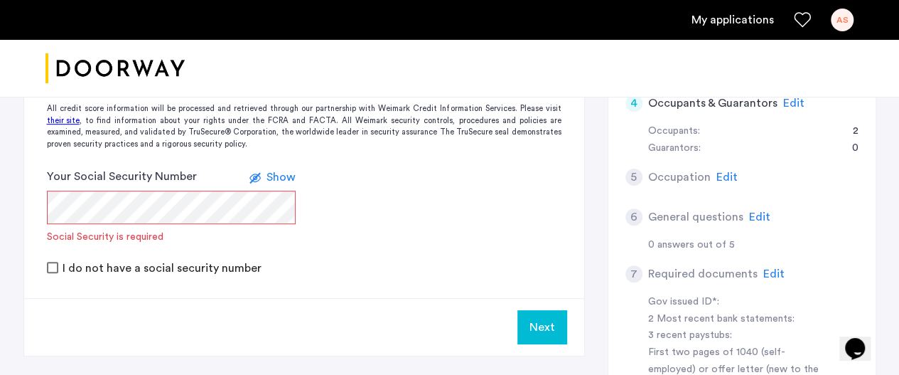
scroll to position [316, 0]
click at [341, 211] on form "Your Social Security Number Show Social Security is required I do not have a so…" at bounding box center [304, 222] width 560 height 107
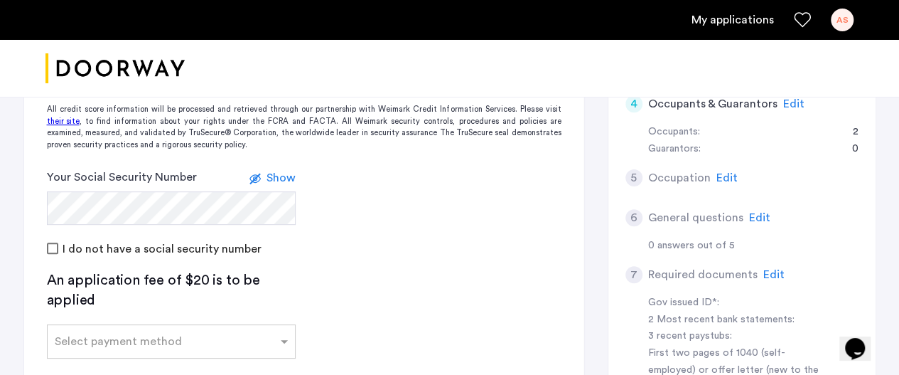
click at [405, 218] on form "Your Social Security Number Show I do not have a social security number" at bounding box center [304, 212] width 560 height 87
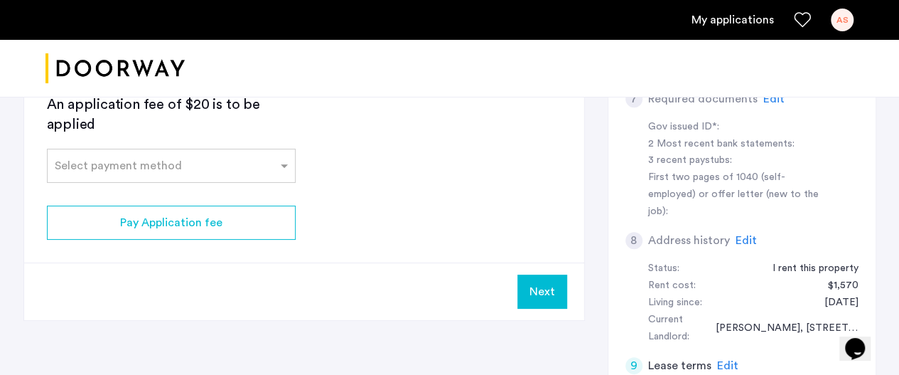
scroll to position [493, 0]
click at [242, 169] on div "Select payment method" at bounding box center [163, 164] width 230 height 17
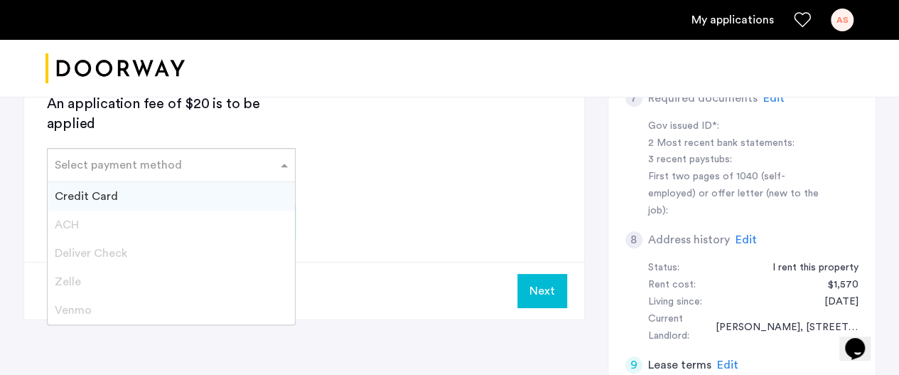
click at [383, 198] on app-credit-screening "2 Credit Screening & Application Fees Application Fees Please submit your appli…" at bounding box center [304, 13] width 560 height 611
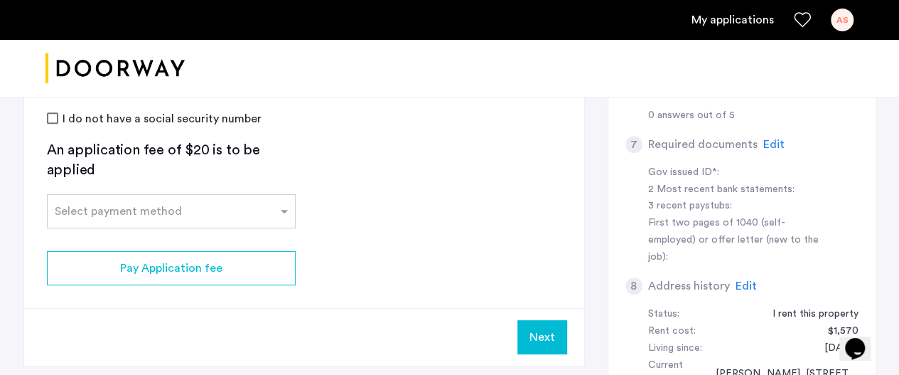
scroll to position [449, 0]
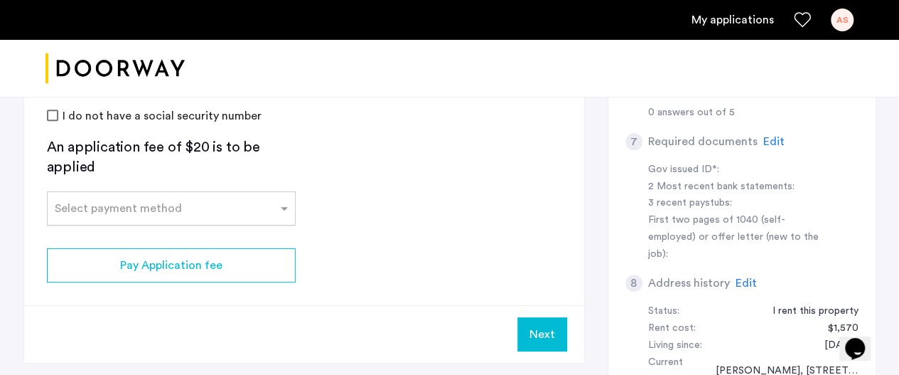
click at [149, 207] on input "text" at bounding box center [157, 206] width 205 height 10
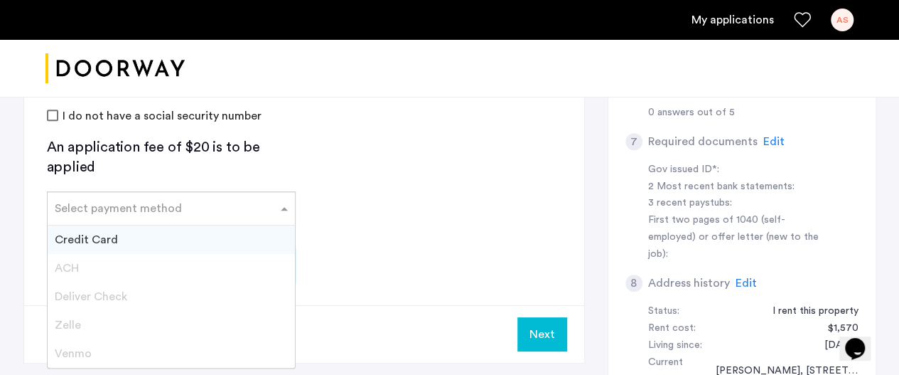
click at [135, 240] on div "Credit Card" at bounding box center [171, 239] width 247 height 28
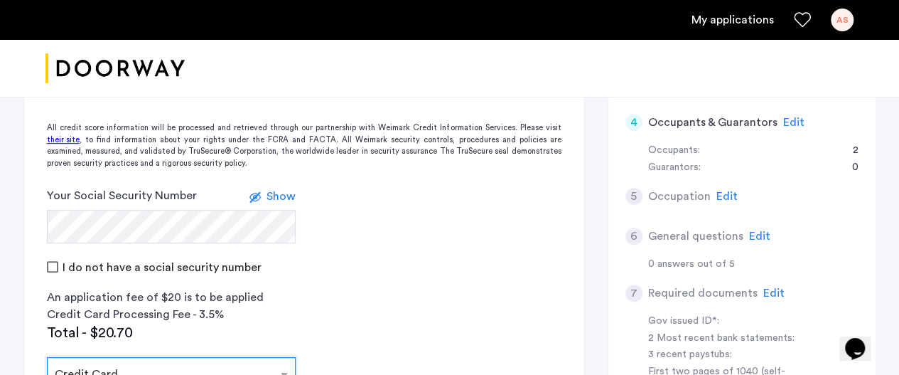
scroll to position [201, 0]
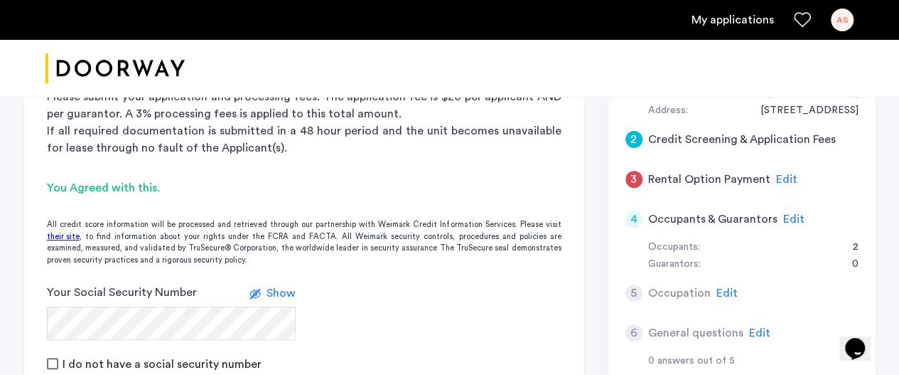
click at [791, 213] on span "Edit" at bounding box center [794, 218] width 21 height 11
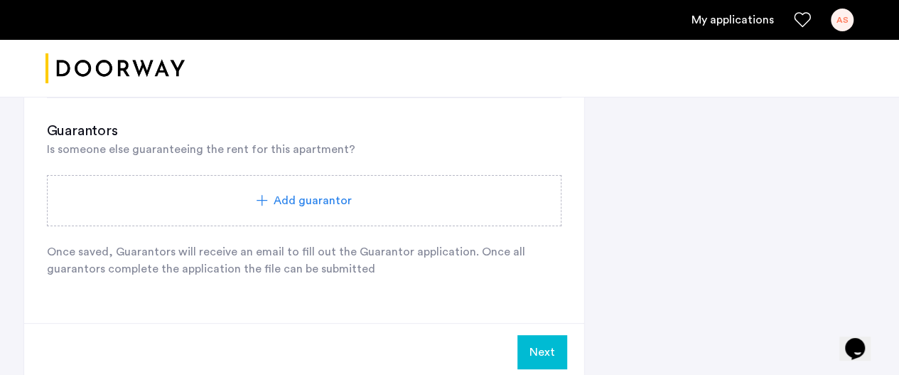
scroll to position [863, 0]
click at [528, 346] on button "Next" at bounding box center [543, 349] width 50 height 34
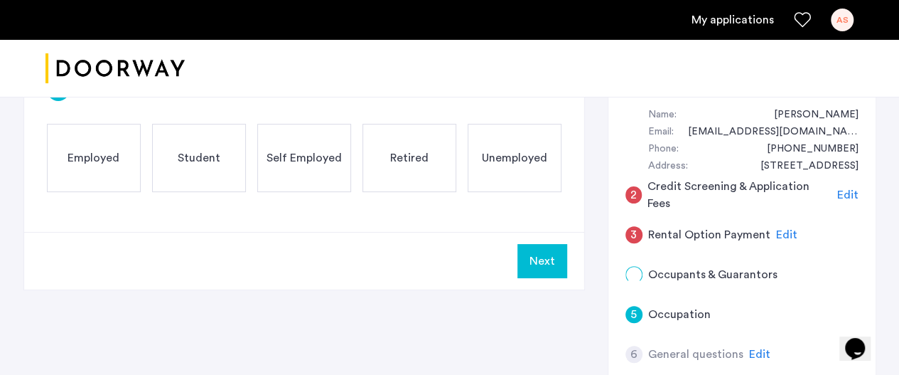
scroll to position [146, 0]
click at [56, 153] on div "Employed" at bounding box center [94, 157] width 94 height 68
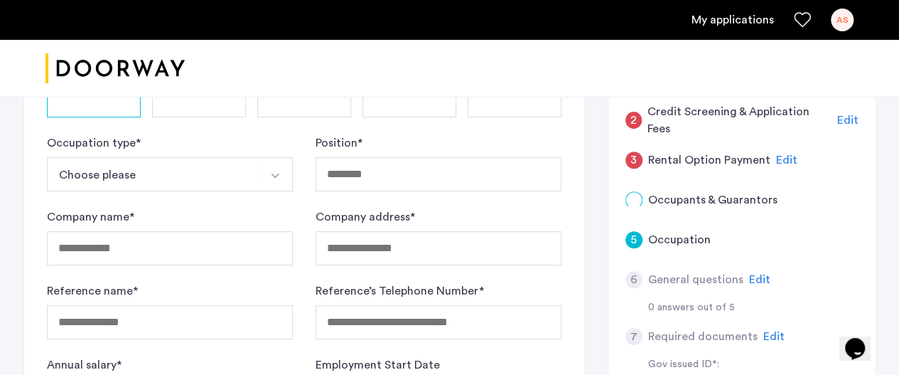
scroll to position [221, 0]
click at [220, 162] on button "Choose please" at bounding box center [153, 173] width 213 height 34
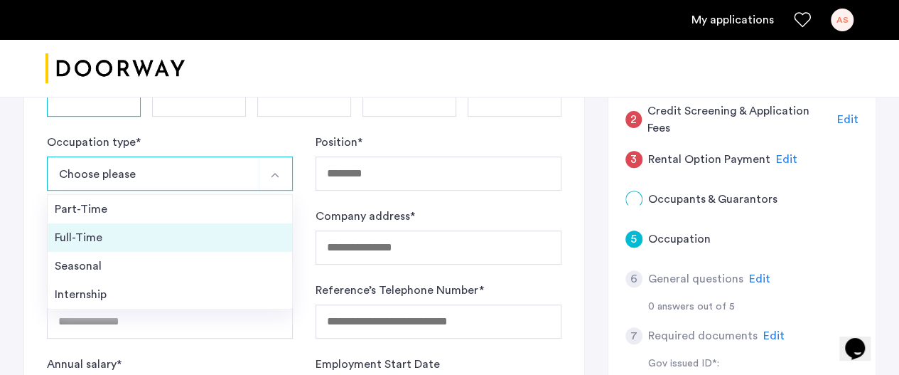
click at [172, 244] on div "Full-Time" at bounding box center [170, 237] width 230 height 17
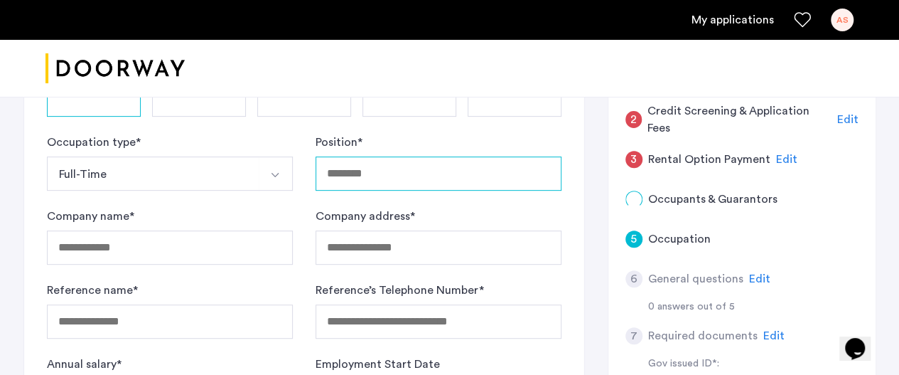
click at [351, 176] on input "Position *" at bounding box center [439, 173] width 246 height 34
type input "**********"
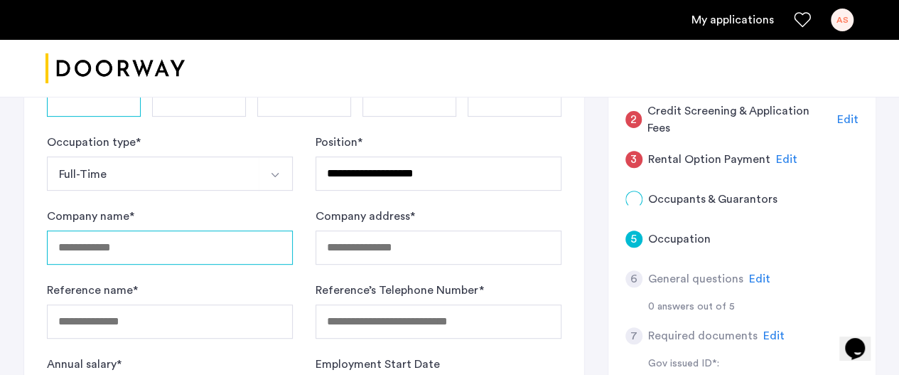
click at [208, 243] on input "Company name *" at bounding box center [170, 247] width 246 height 34
type input "**********"
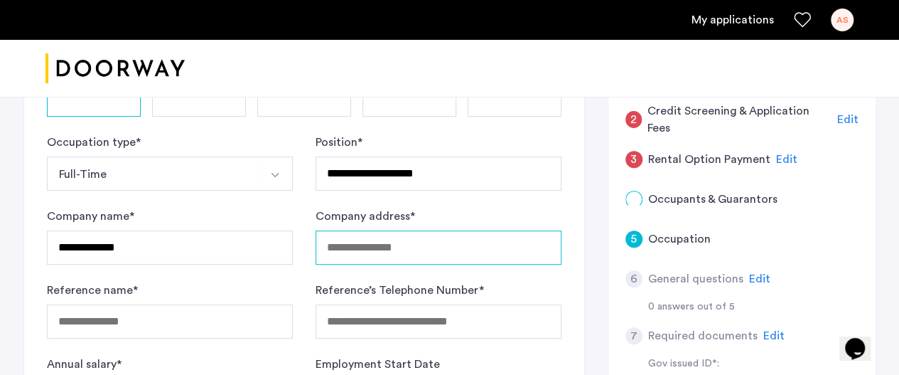
click at [384, 232] on input "Company address *" at bounding box center [439, 247] width 246 height 34
type input "*"
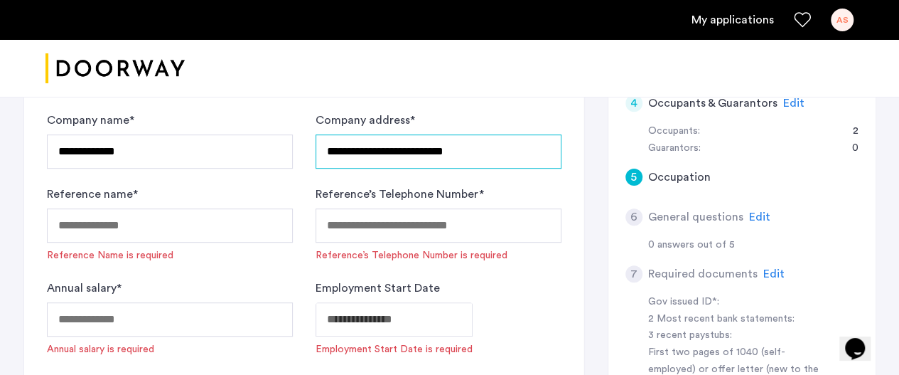
scroll to position [318, 0]
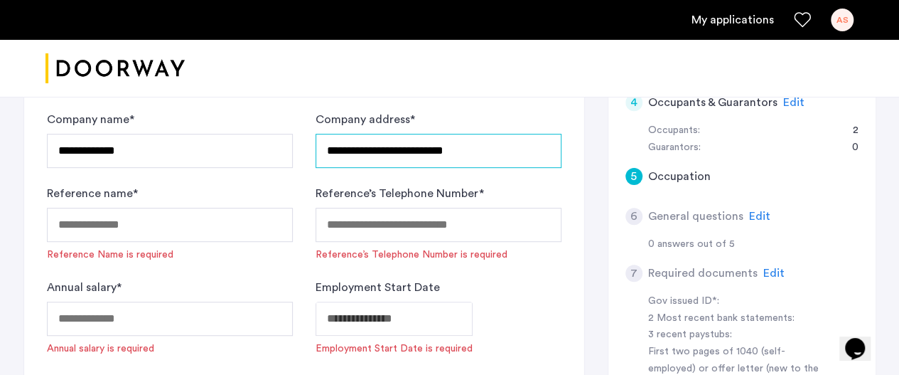
type input "**********"
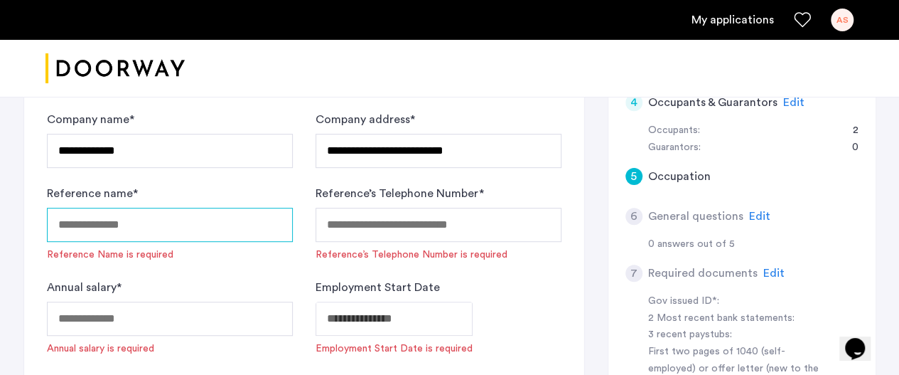
click at [176, 214] on input "Reference name *" at bounding box center [170, 225] width 246 height 34
type input "**********"
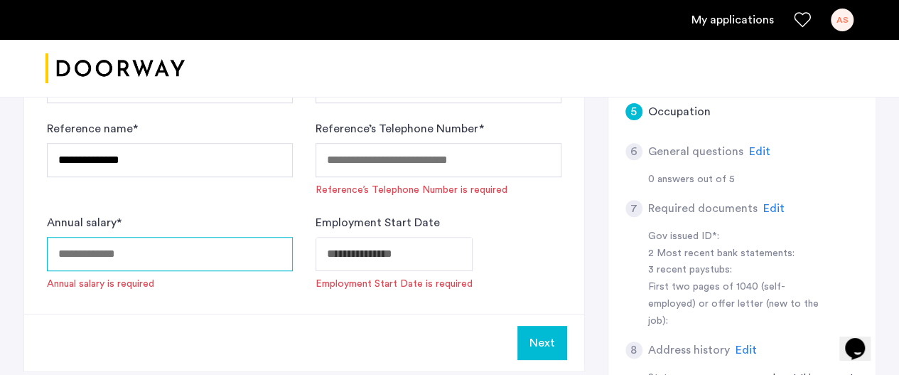
click at [192, 242] on input "Annual salary *" at bounding box center [170, 254] width 246 height 34
type input "*****"
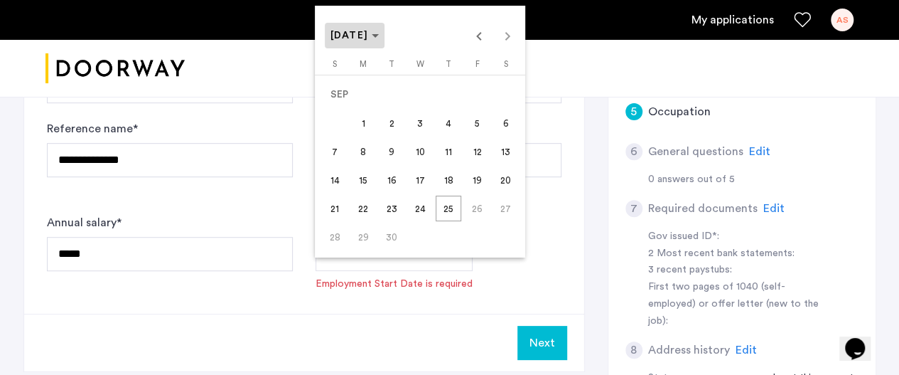
click at [379, 36] on polygon "Choose month and year" at bounding box center [375, 36] width 7 height 4
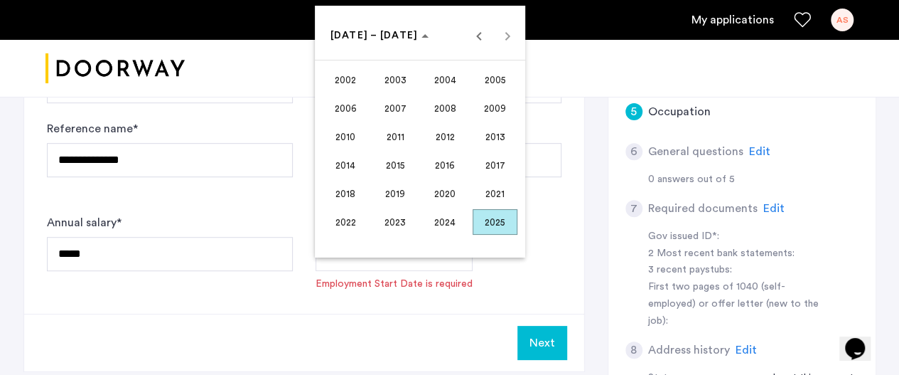
click at [437, 224] on span "2024" at bounding box center [445, 222] width 45 height 26
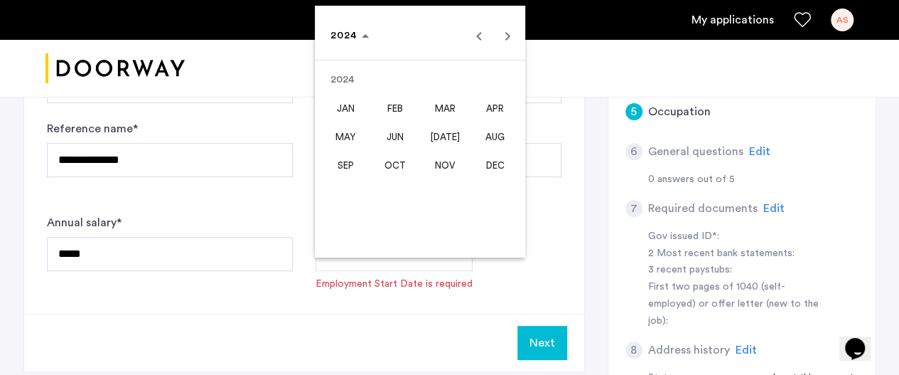
click at [402, 166] on span "OCT" at bounding box center [395, 165] width 45 height 26
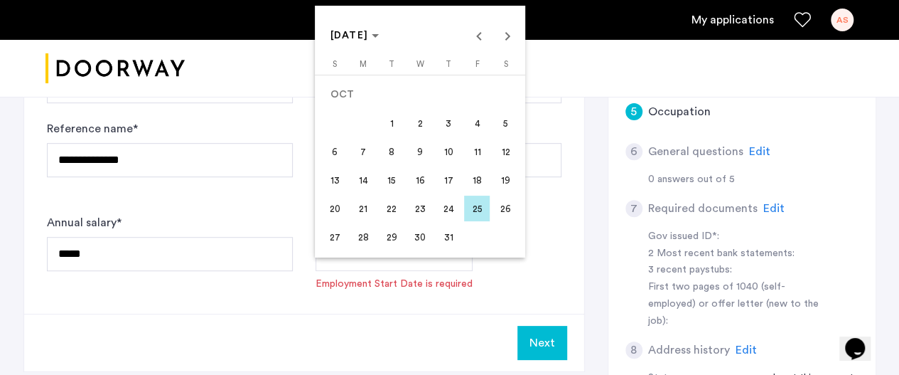
click at [360, 205] on span "21" at bounding box center [364, 209] width 26 height 26
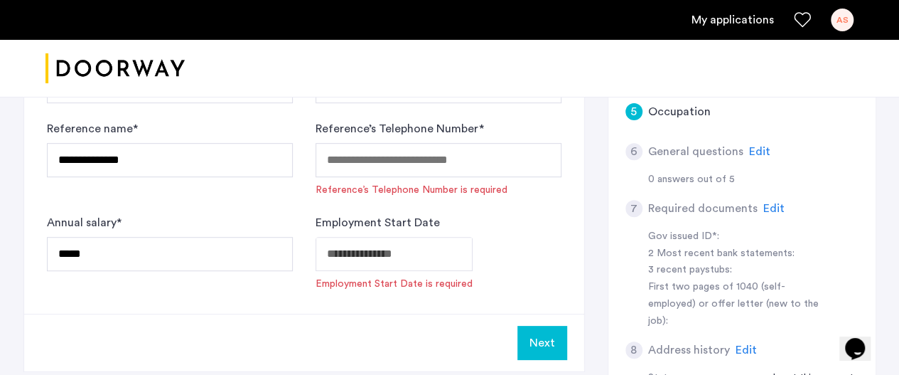
type input "**********"
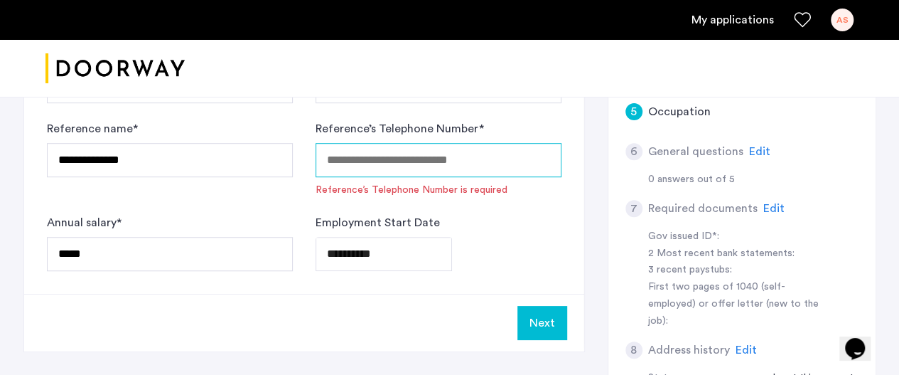
click at [414, 161] on input "Reference’s Telephone Number *" at bounding box center [439, 160] width 246 height 34
type input "*"
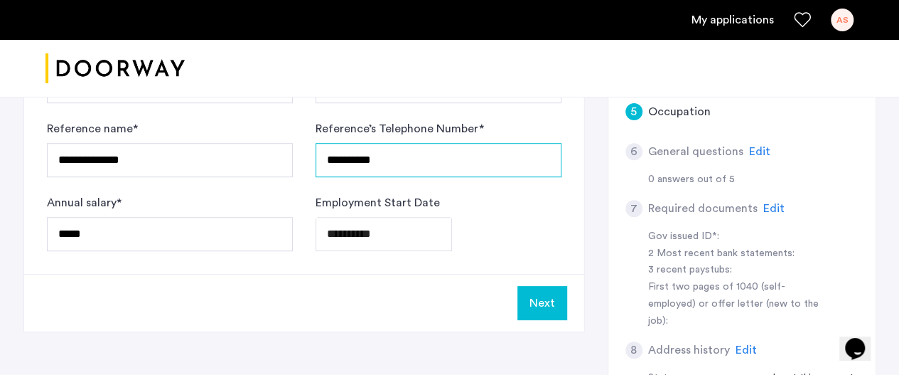
type input "**********"
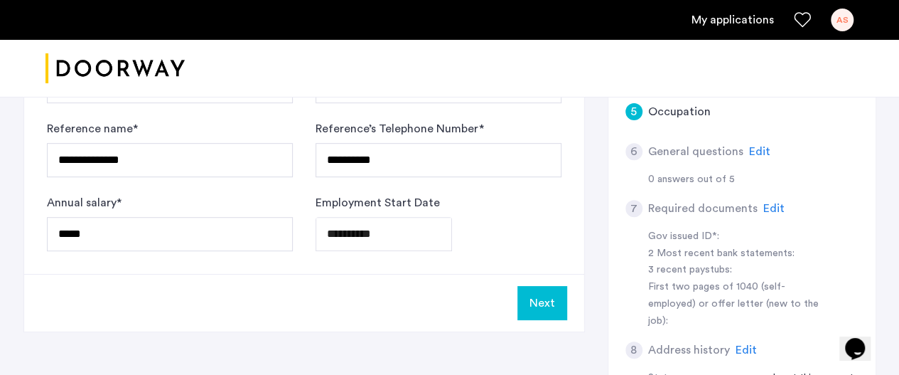
click at [548, 294] on button "Next" at bounding box center [543, 303] width 50 height 34
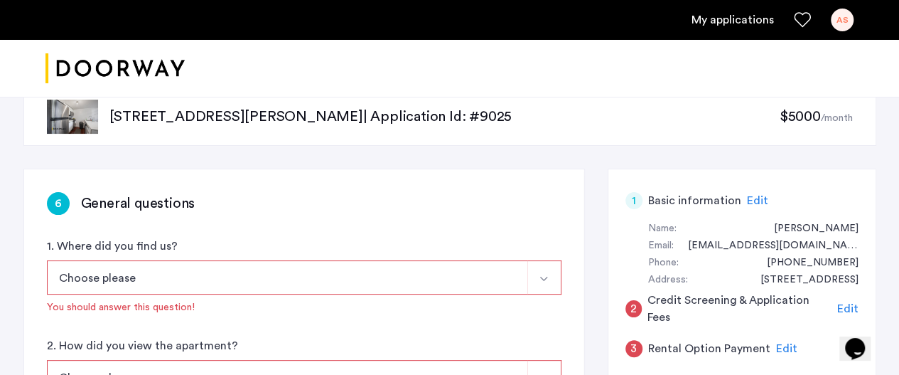
scroll to position [33, 0]
click at [448, 277] on button "Choose please" at bounding box center [287, 277] width 481 height 34
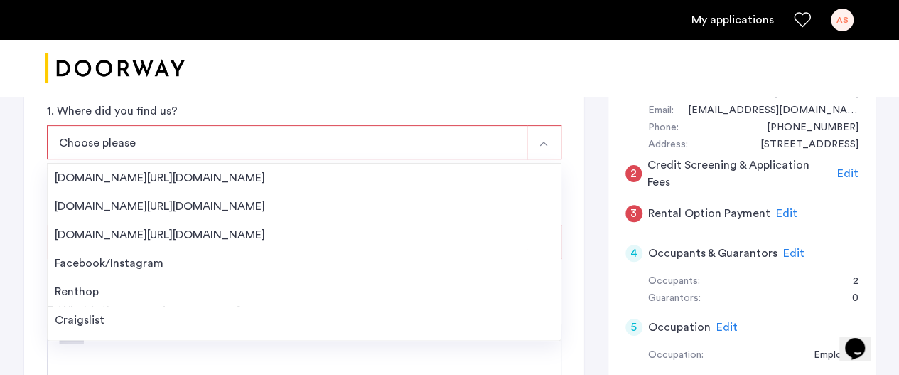
scroll to position [168, 0]
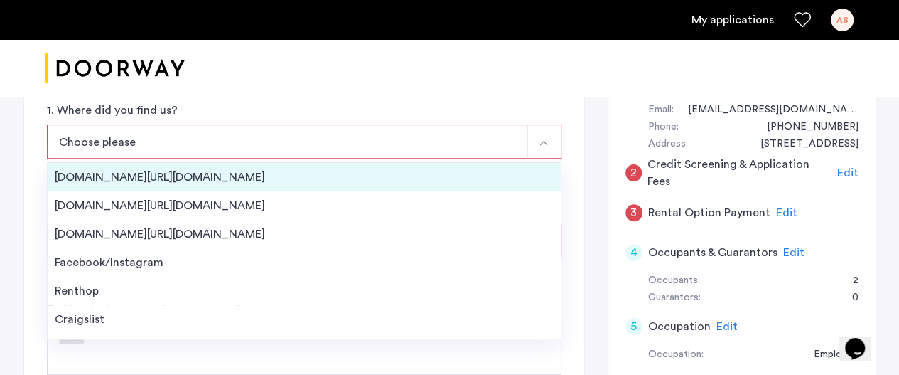
click at [331, 187] on li "Streeteasy.com/Zillow.com" at bounding box center [304, 177] width 513 height 28
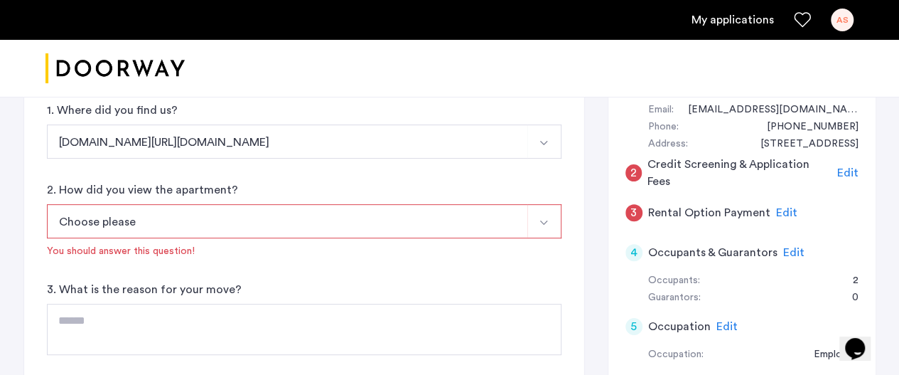
click at [325, 219] on button "Choose please" at bounding box center [287, 221] width 481 height 34
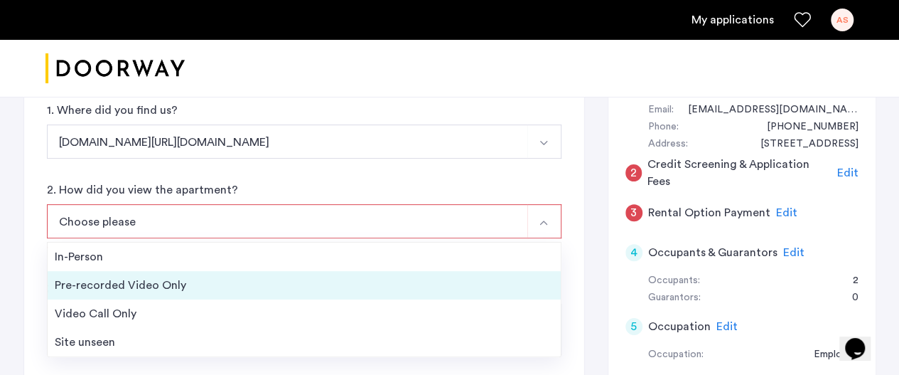
click at [289, 292] on div "Pre-recorded Video Only" at bounding box center [304, 285] width 499 height 17
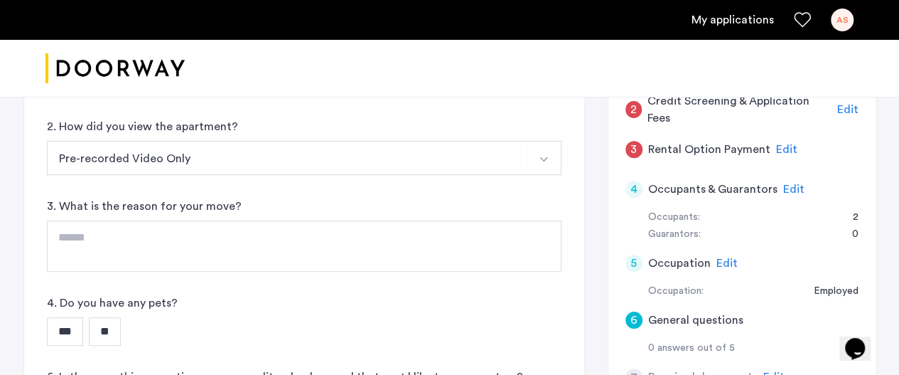
scroll to position [232, 0]
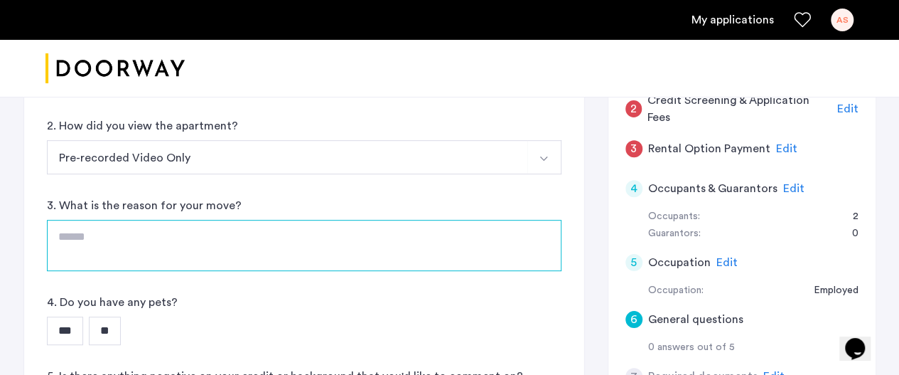
click at [171, 235] on textarea at bounding box center [304, 245] width 515 height 51
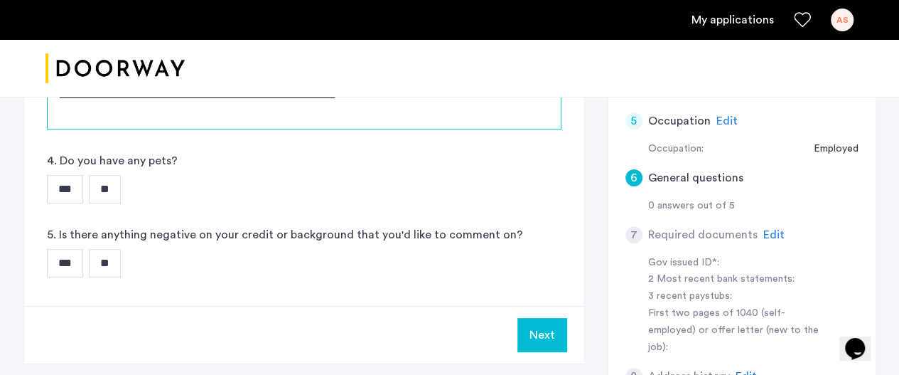
scroll to position [375, 0]
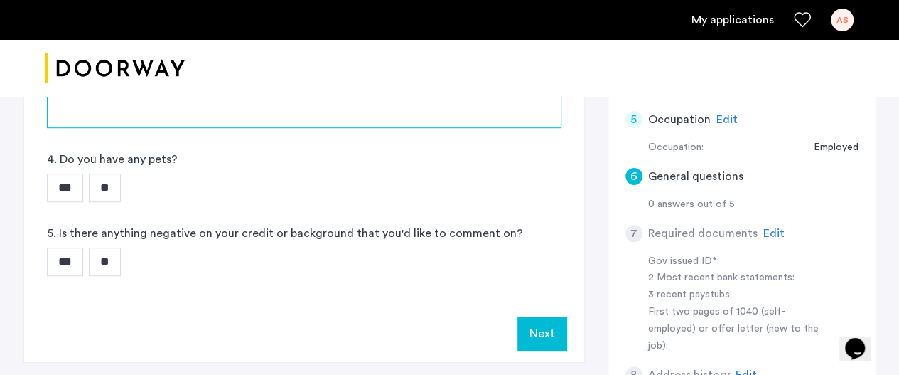
type textarea "**********"
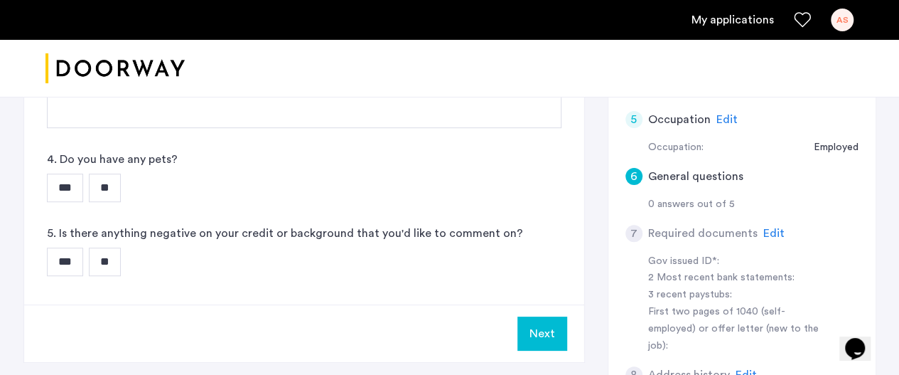
click at [119, 192] on input "**" at bounding box center [105, 187] width 32 height 28
click at [117, 252] on input "**" at bounding box center [105, 261] width 32 height 28
click at [549, 330] on button "Next" at bounding box center [543, 333] width 50 height 34
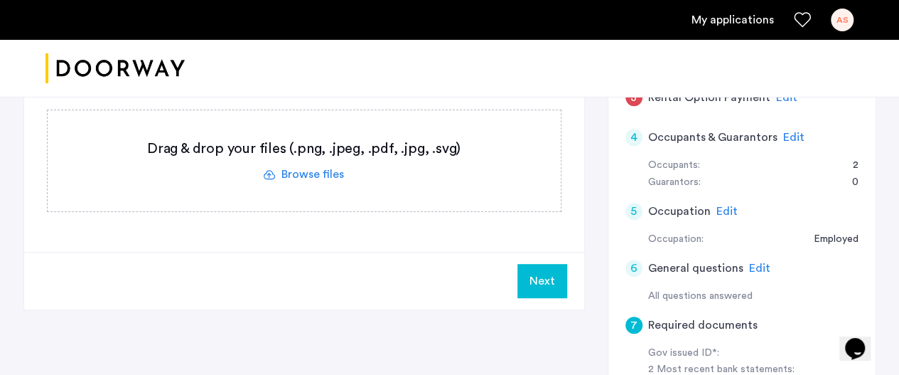
scroll to position [284, 0]
click at [539, 274] on button "Next" at bounding box center [543, 280] width 50 height 34
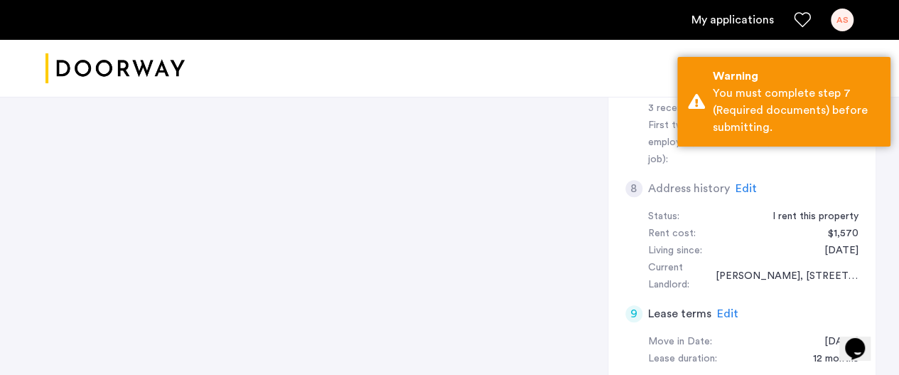
scroll to position [562, 0]
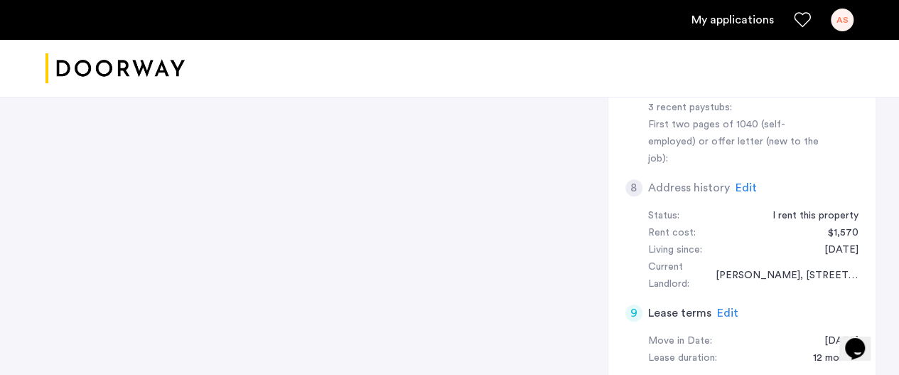
click at [752, 182] on span "Edit" at bounding box center [746, 187] width 21 height 11
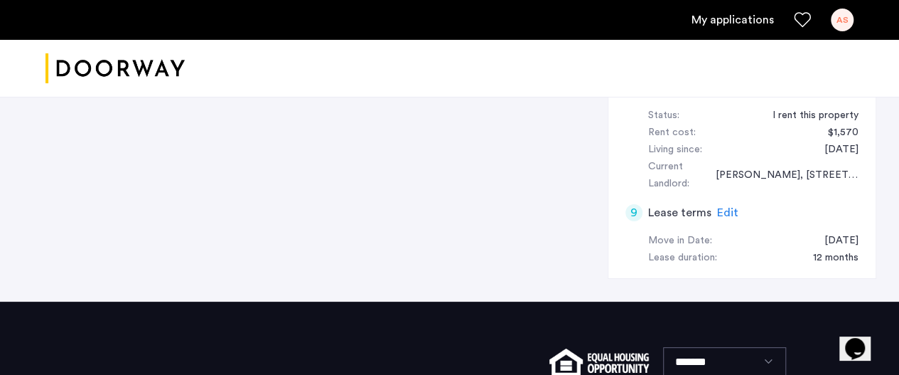
scroll to position [666, 0]
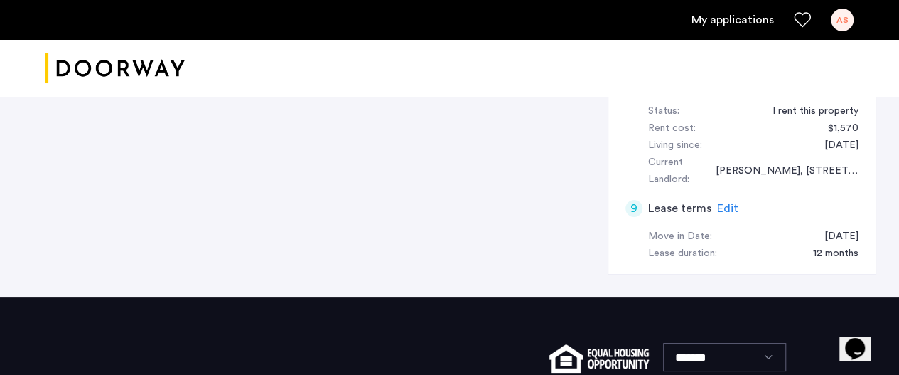
click at [720, 203] on span "Edit" at bounding box center [727, 208] width 21 height 11
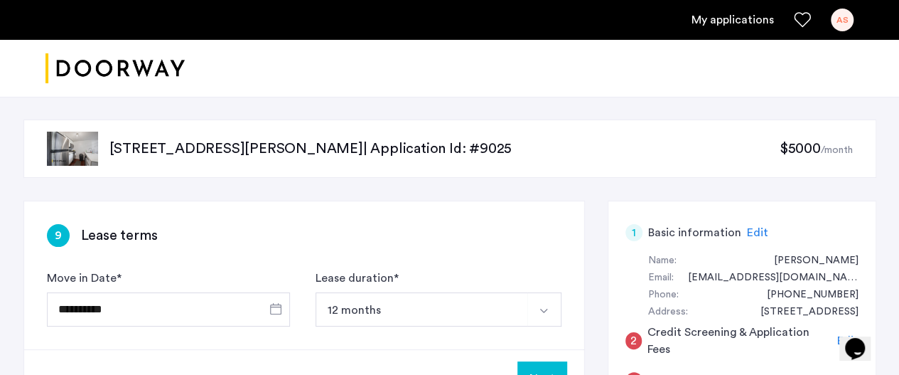
scroll to position [65, 0]
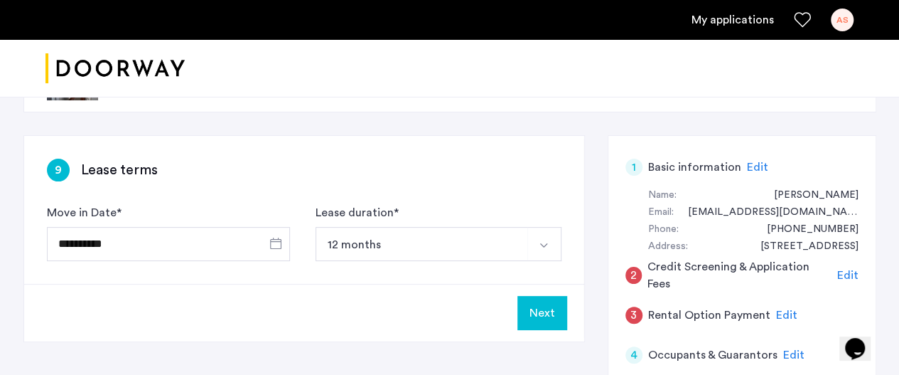
click at [479, 240] on button "12 months" at bounding box center [422, 244] width 213 height 34
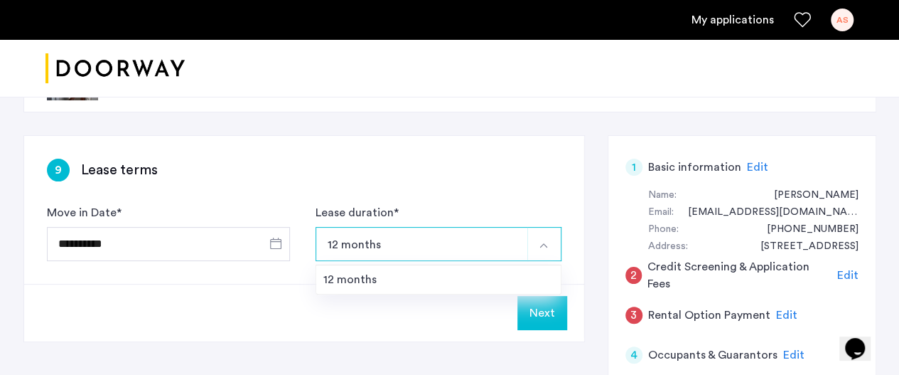
click at [528, 181] on div "**********" at bounding box center [304, 210] width 560 height 148
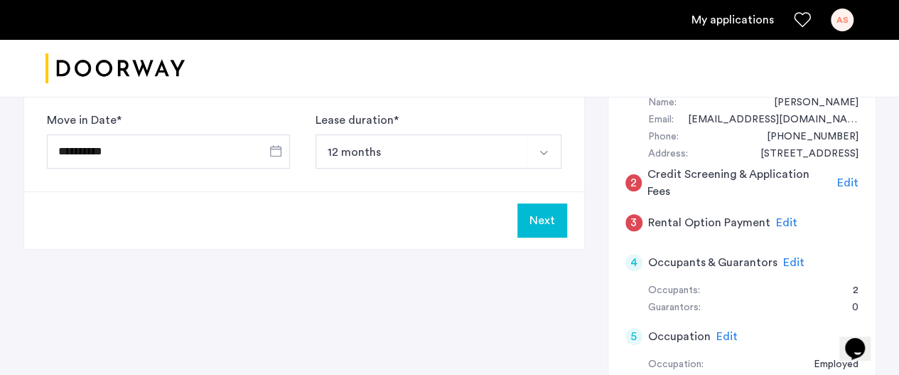
scroll to position [156, 0]
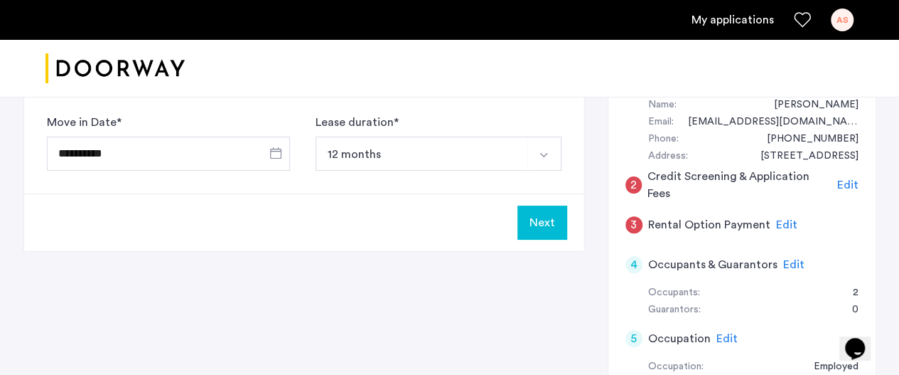
click at [543, 211] on button "Next" at bounding box center [543, 222] width 50 height 34
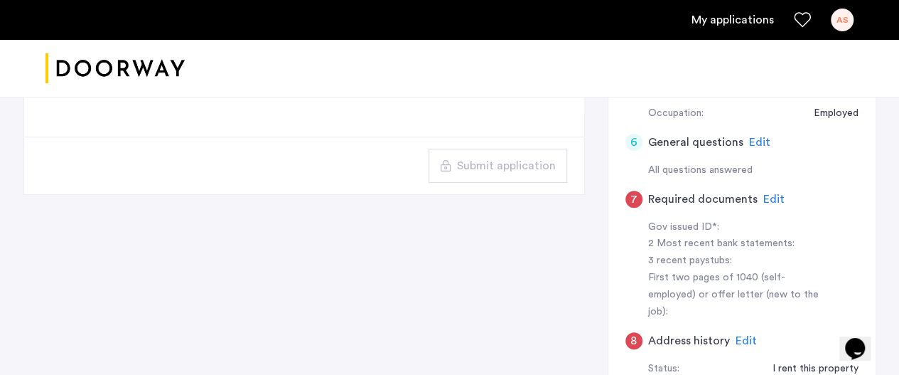
scroll to position [0, 0]
